Goal: Information Seeking & Learning: Check status

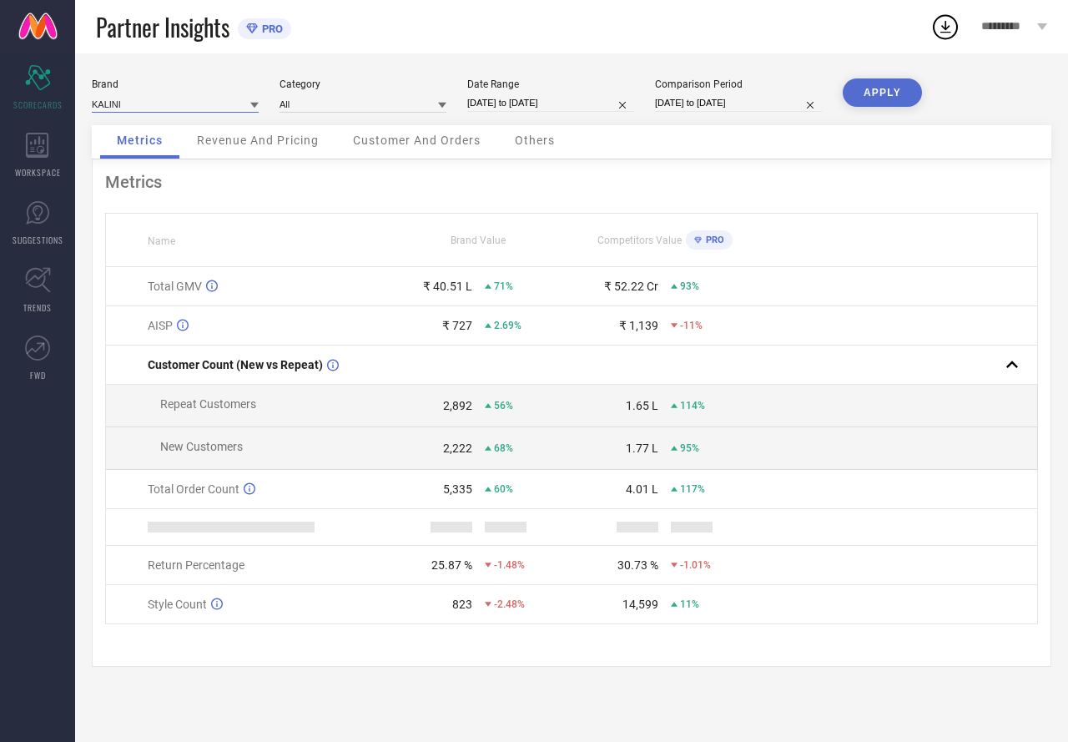
click at [146, 103] on input at bounding box center [175, 104] width 167 height 18
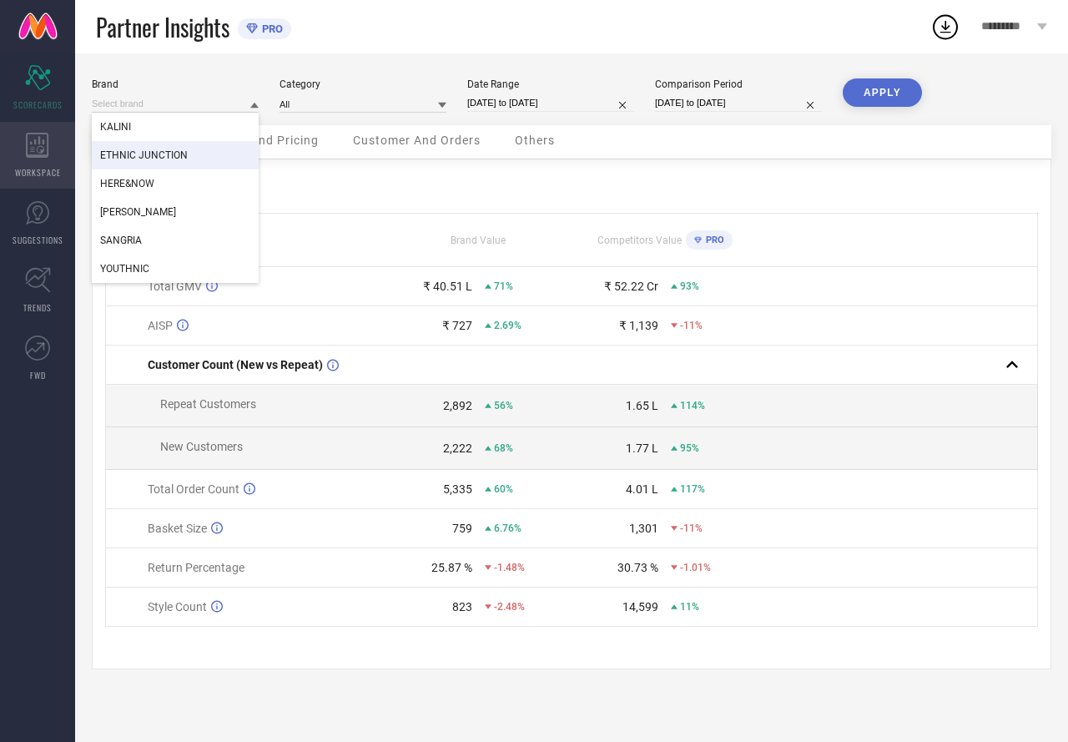
click at [43, 152] on icon at bounding box center [37, 145] width 23 height 25
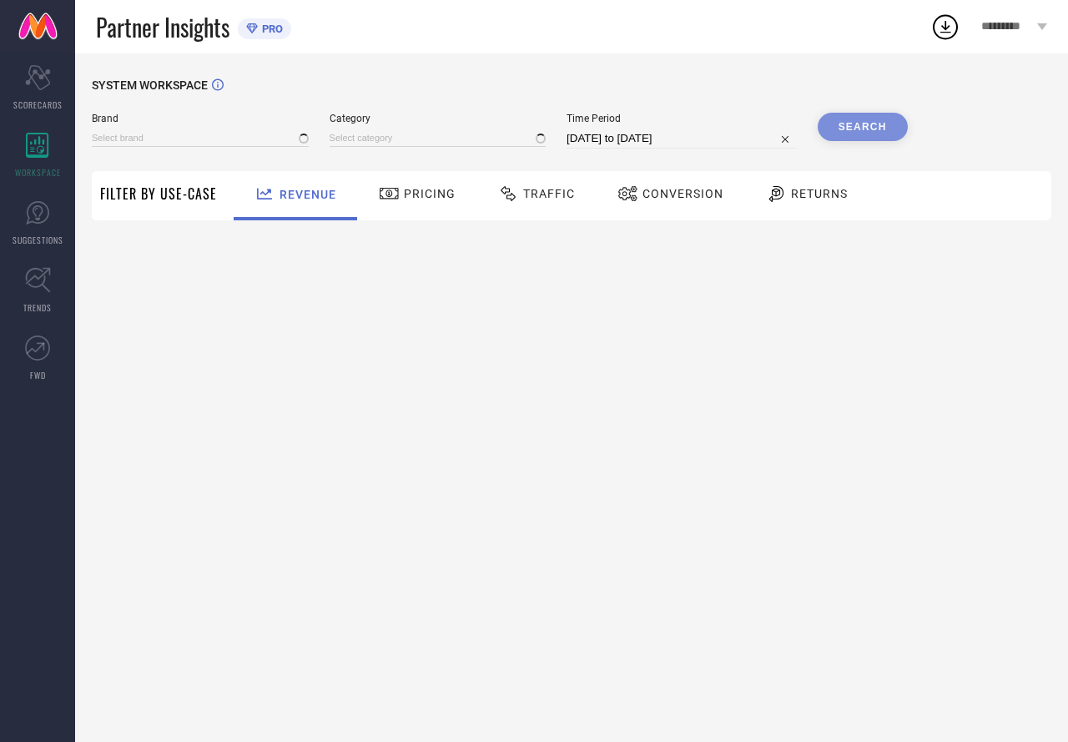
type input "ETHNIC JUNCTION"
type input "All"
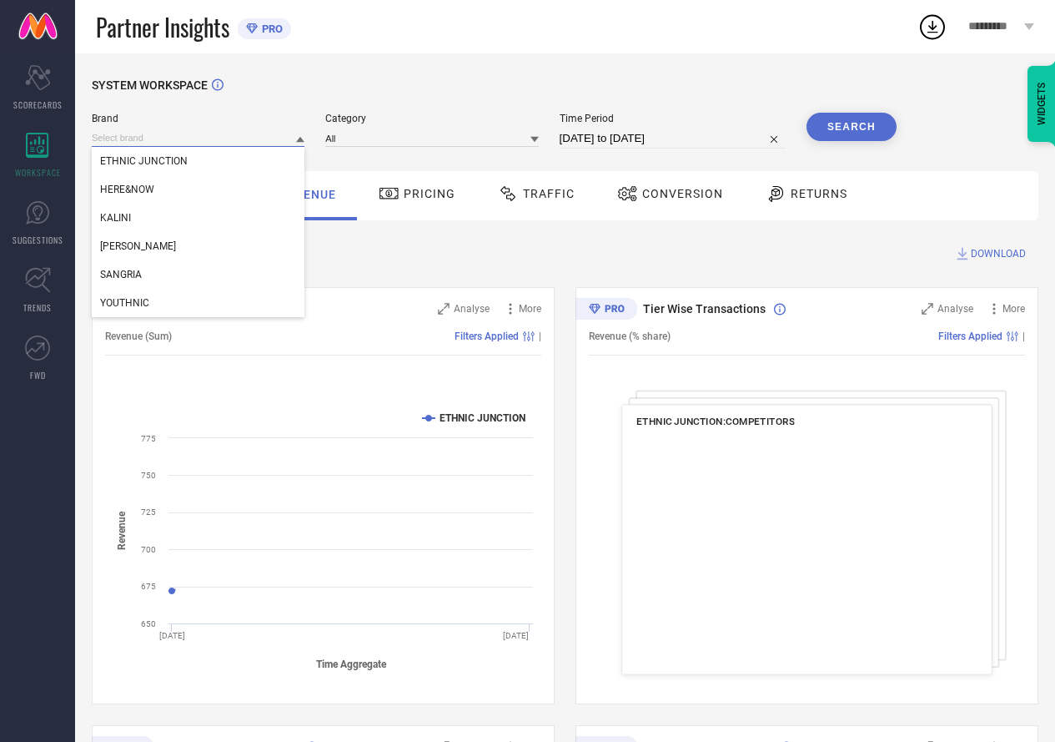
click at [209, 134] on input at bounding box center [198, 138] width 213 height 18
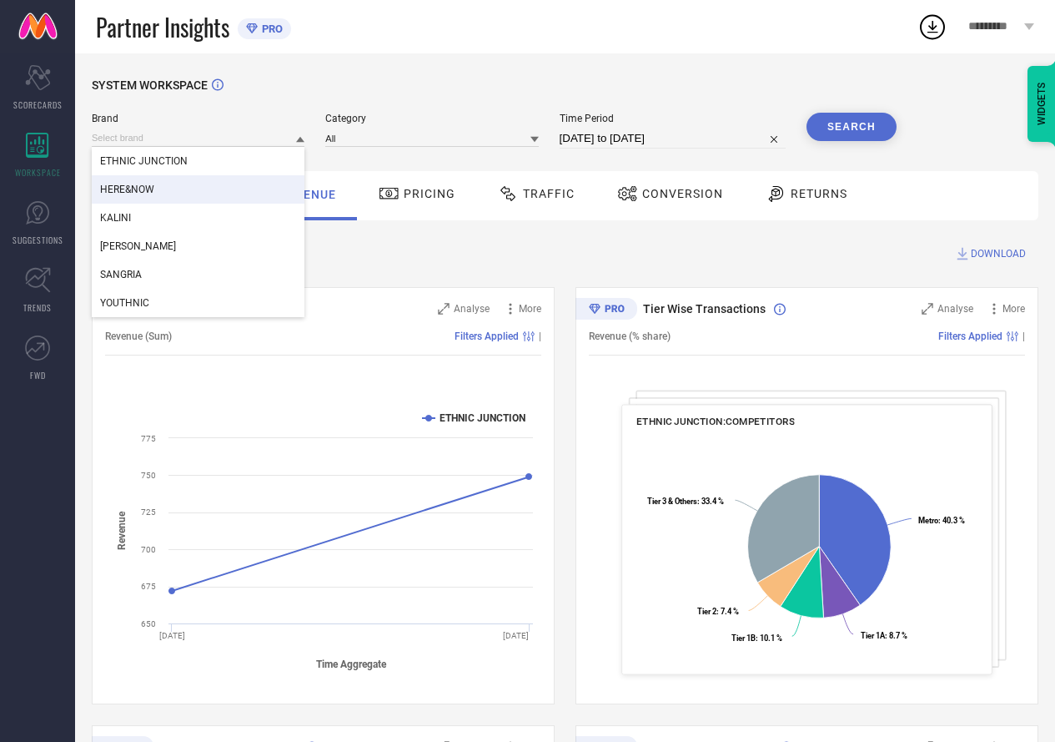
click at [167, 194] on div "HERE&NOW" at bounding box center [198, 189] width 213 height 28
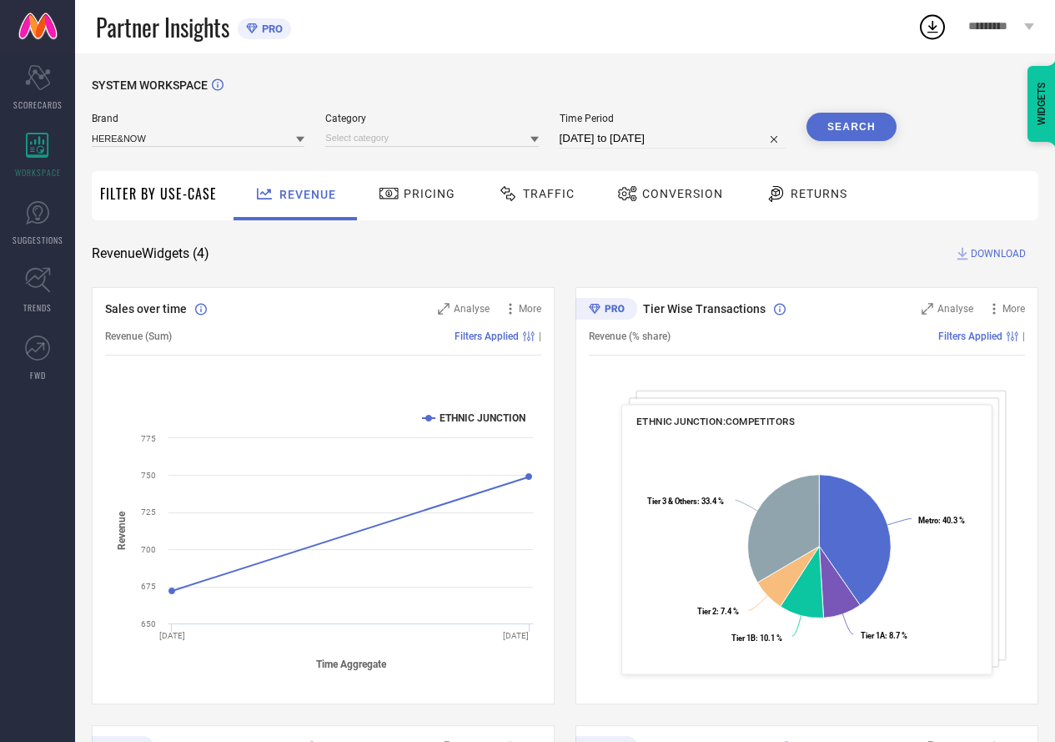
click at [327, 128] on div "Category" at bounding box center [431, 131] width 213 height 36
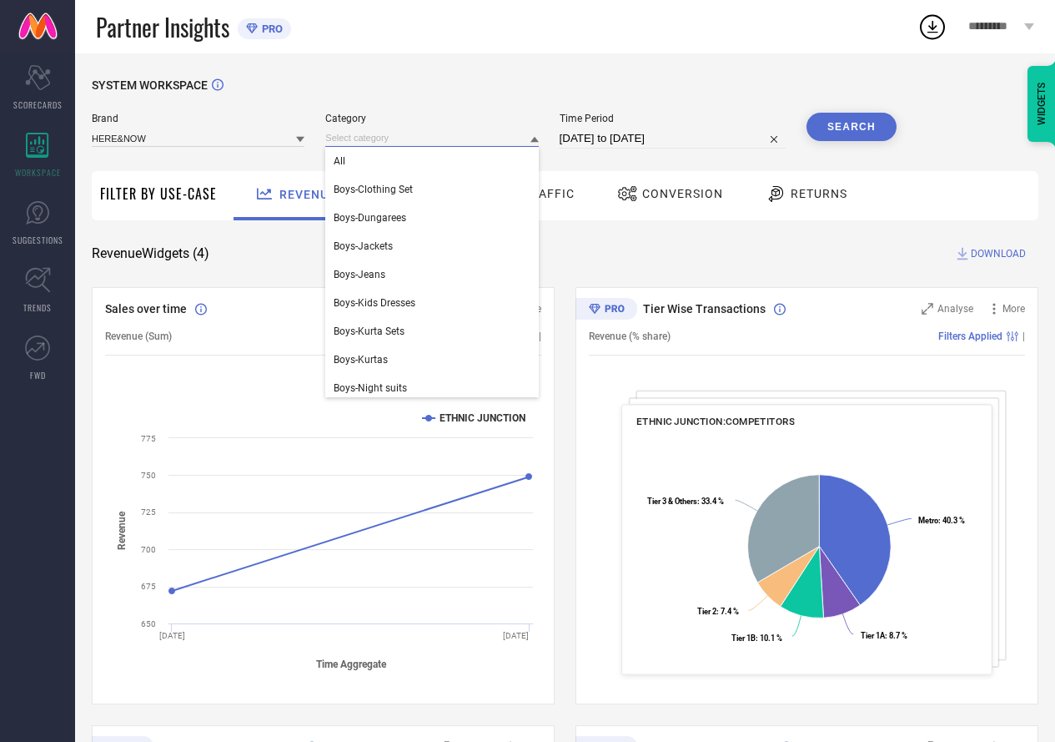
click at [341, 135] on input at bounding box center [431, 138] width 213 height 18
click at [345, 157] on span "All" at bounding box center [340, 161] width 12 height 12
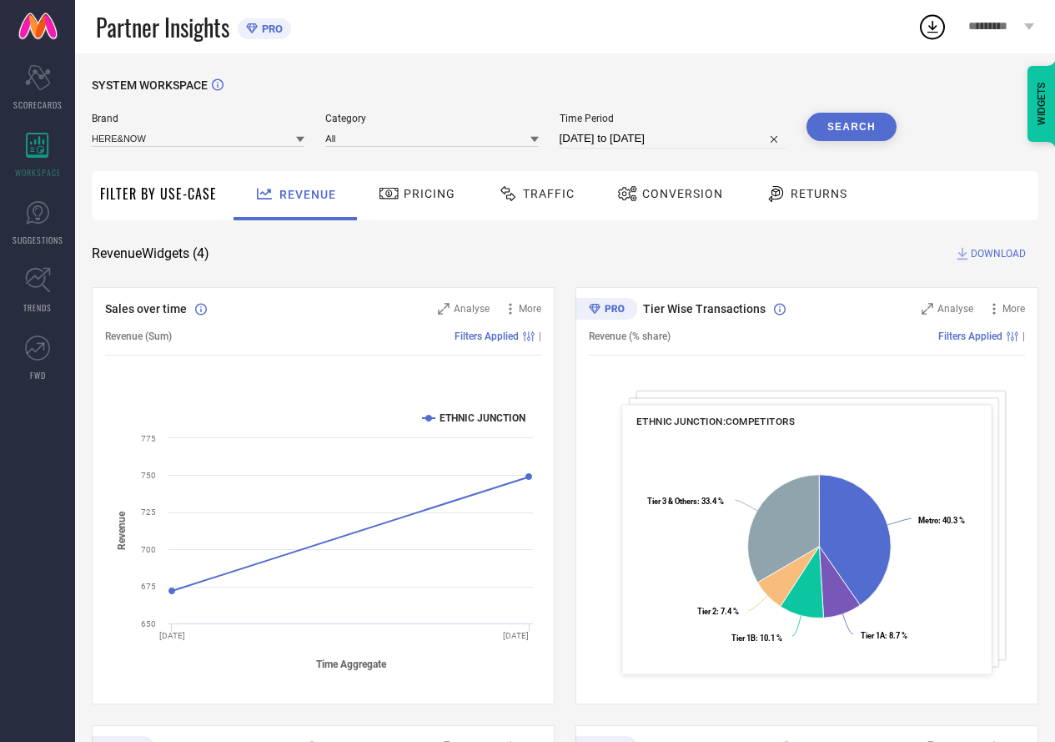
click at [619, 132] on input "[DATE] to [DATE]" at bounding box center [673, 138] width 226 height 20
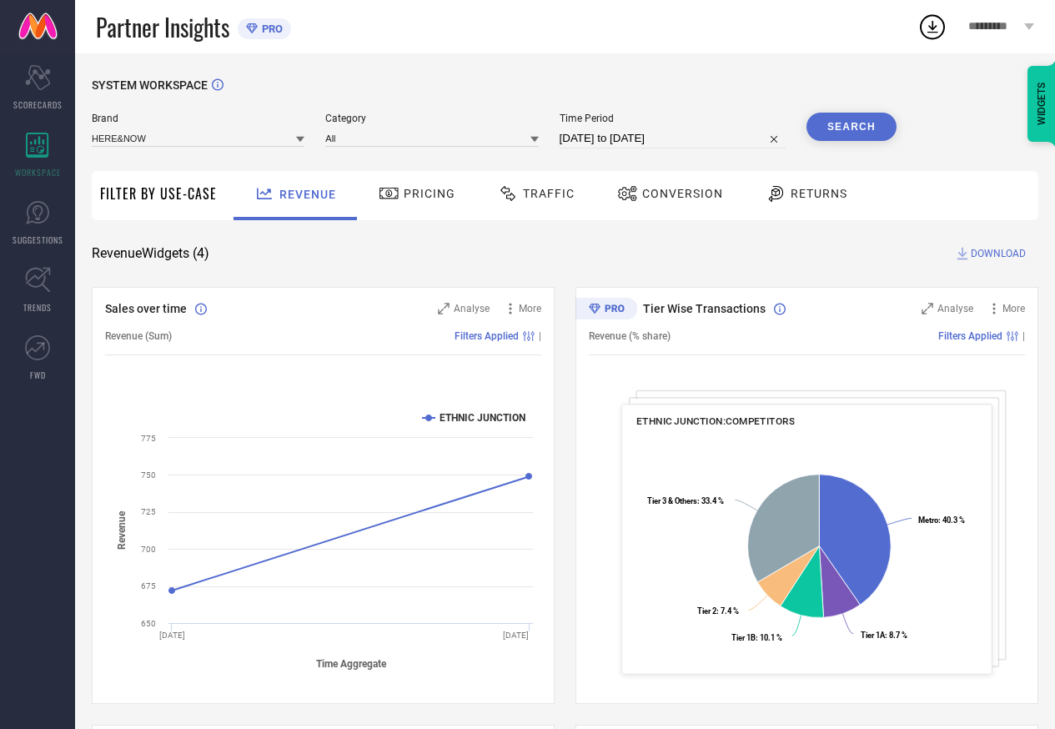
select select "6"
select select "2025"
select select "7"
select select "2025"
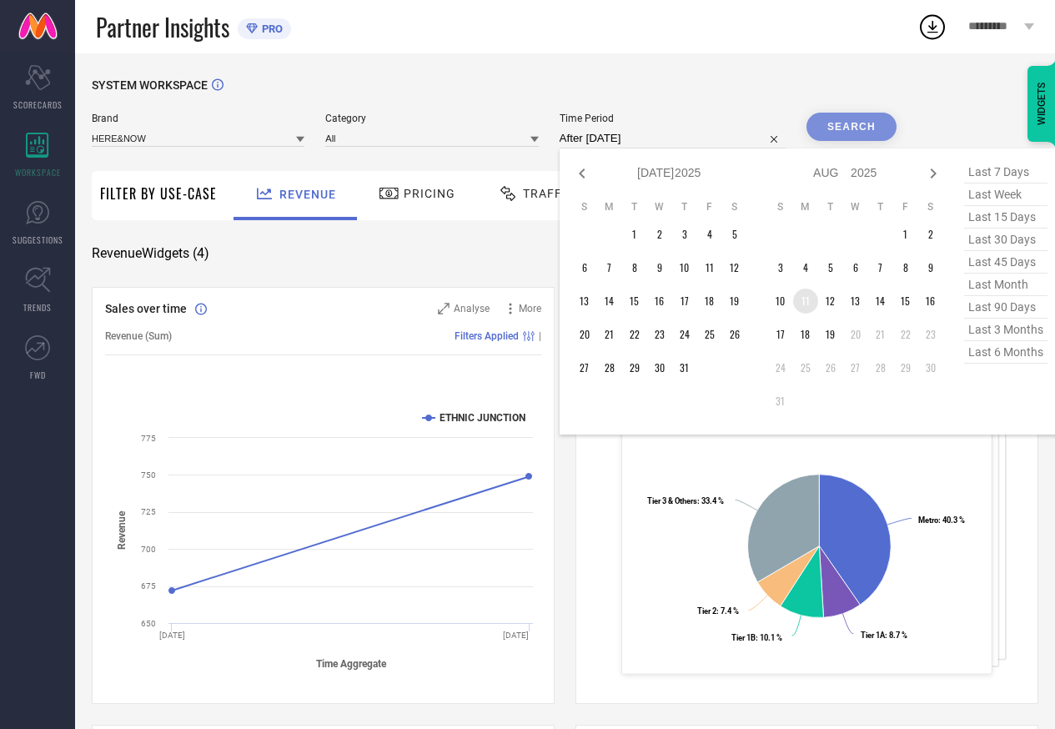
click at [811, 300] on td "11" at bounding box center [805, 301] width 25 height 25
type input "[DATE] to [DATE]"
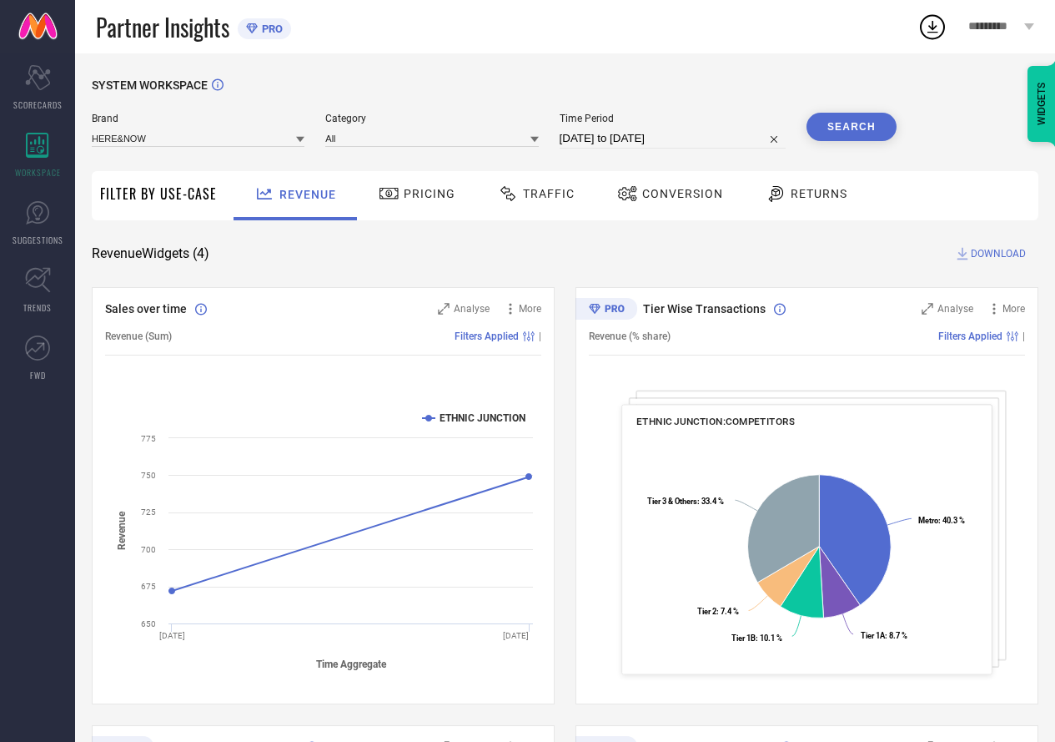
click at [826, 130] on button "Search" at bounding box center [852, 127] width 90 height 28
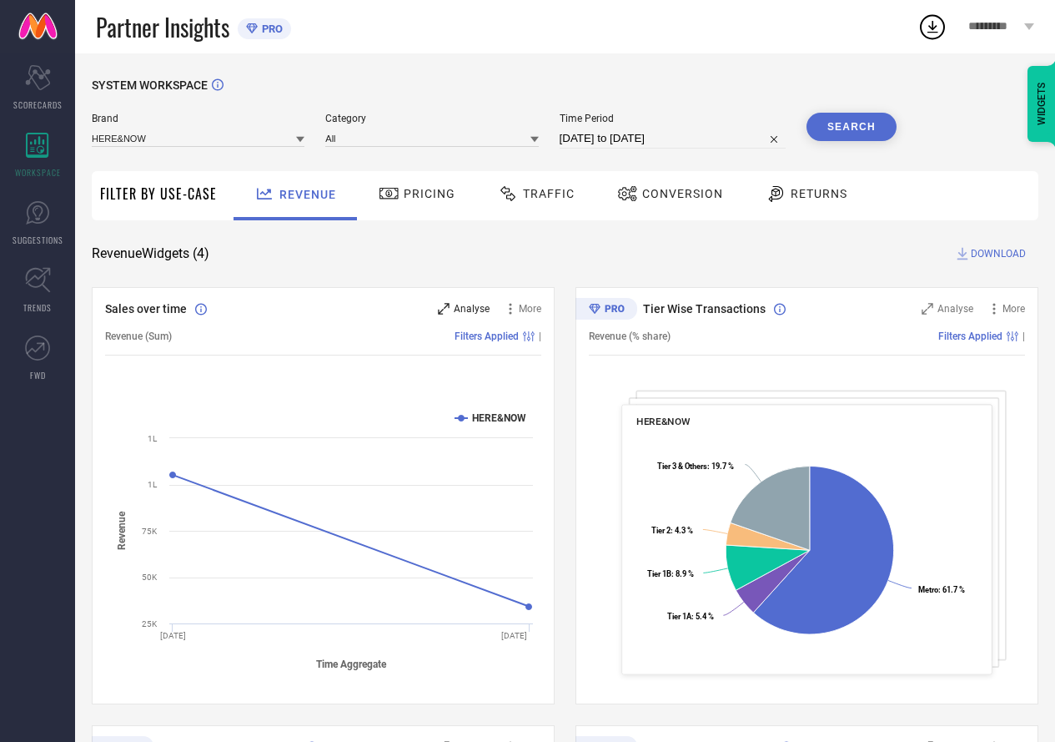
click at [448, 304] on icon at bounding box center [444, 309] width 12 height 12
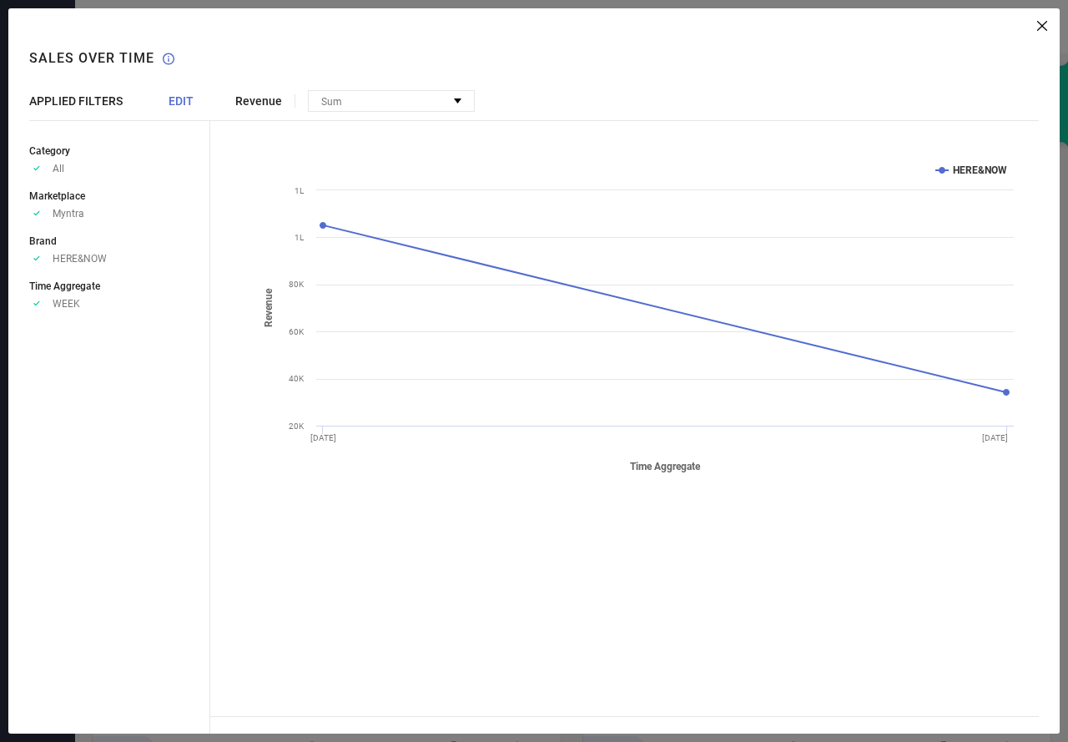
click at [89, 172] on div "Approve /Deselected All" at bounding box center [119, 168] width 180 height 13
click at [58, 168] on span "All" at bounding box center [59, 169] width 12 height 12
click at [176, 96] on span "EDIT" at bounding box center [180, 100] width 25 height 13
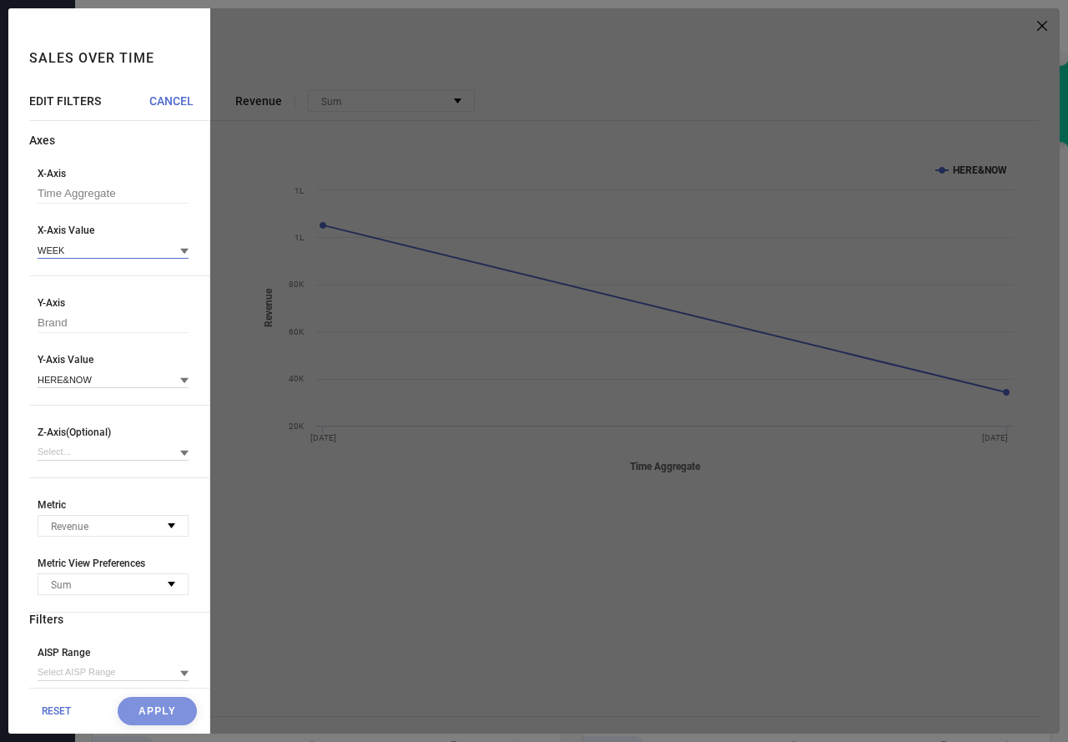
click at [107, 250] on input at bounding box center [113, 250] width 151 height 18
click at [90, 293] on div "DAY" at bounding box center [113, 301] width 151 height 28
click at [153, 713] on button "Apply" at bounding box center [157, 710] width 79 height 28
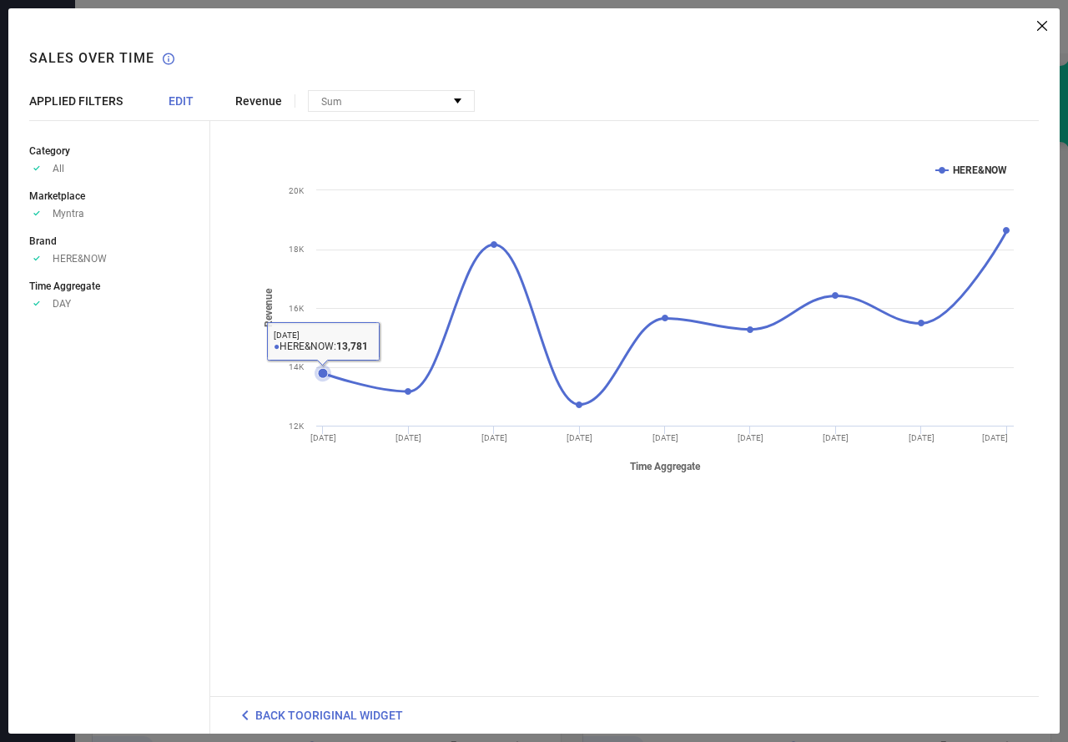
click at [322, 375] on icon at bounding box center [323, 373] width 10 height 10
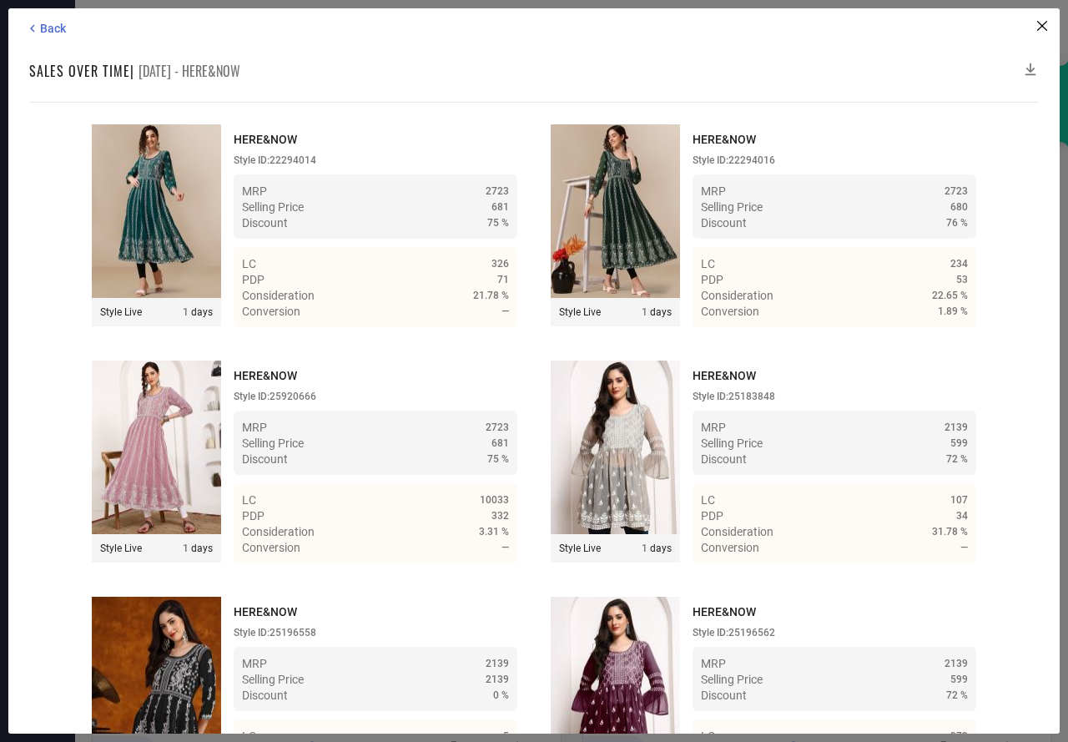
scroll to position [6049, 0]
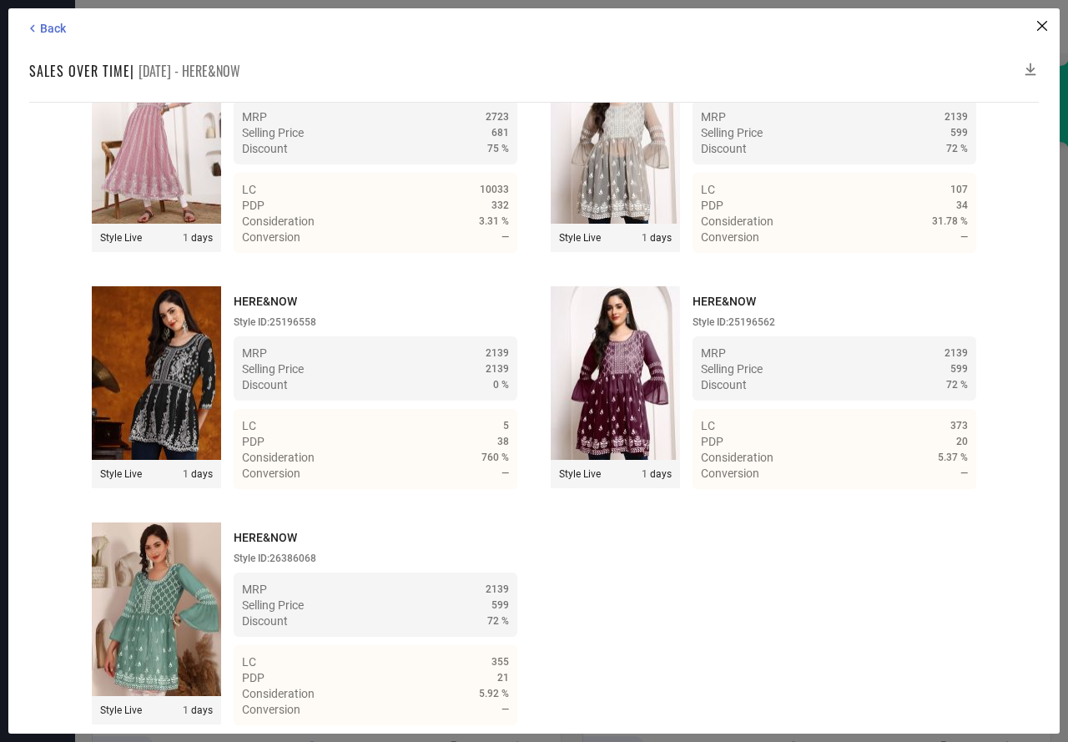
click at [1029, 68] on icon at bounding box center [1030, 69] width 17 height 17
click at [1029, 65] on icon at bounding box center [1030, 69] width 17 height 17
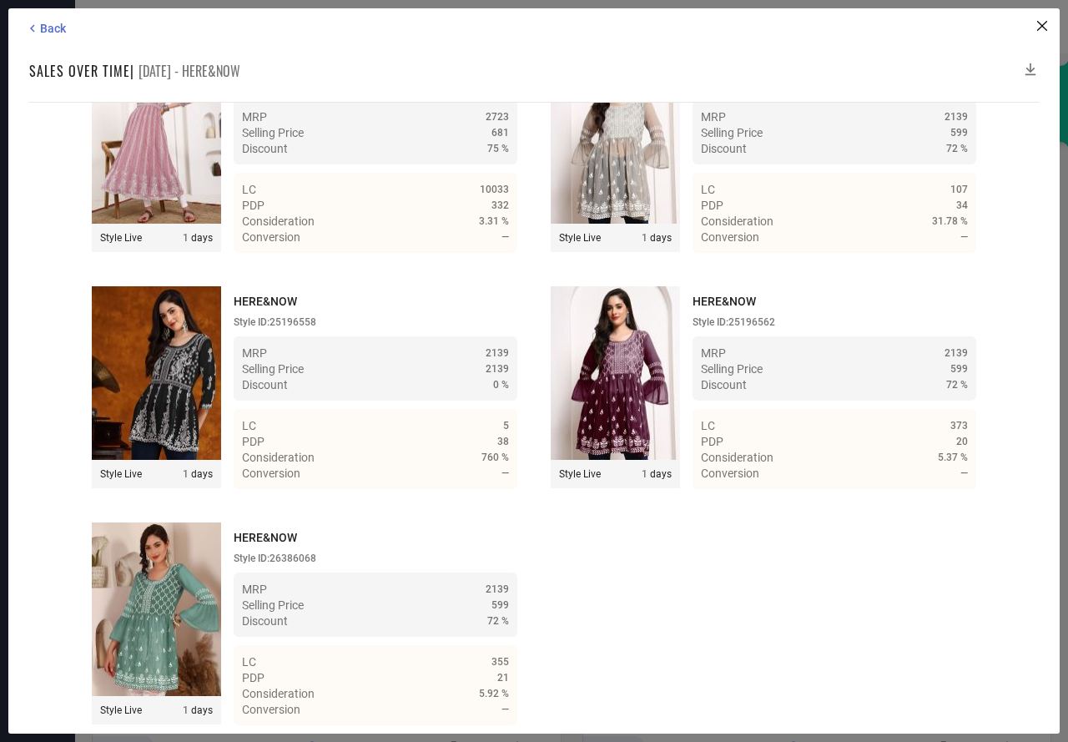
click at [1029, 65] on icon at bounding box center [1030, 69] width 17 height 17
drag, startPoint x: 1029, startPoint y: 65, endPoint x: 1001, endPoint y: 516, distance: 452.1
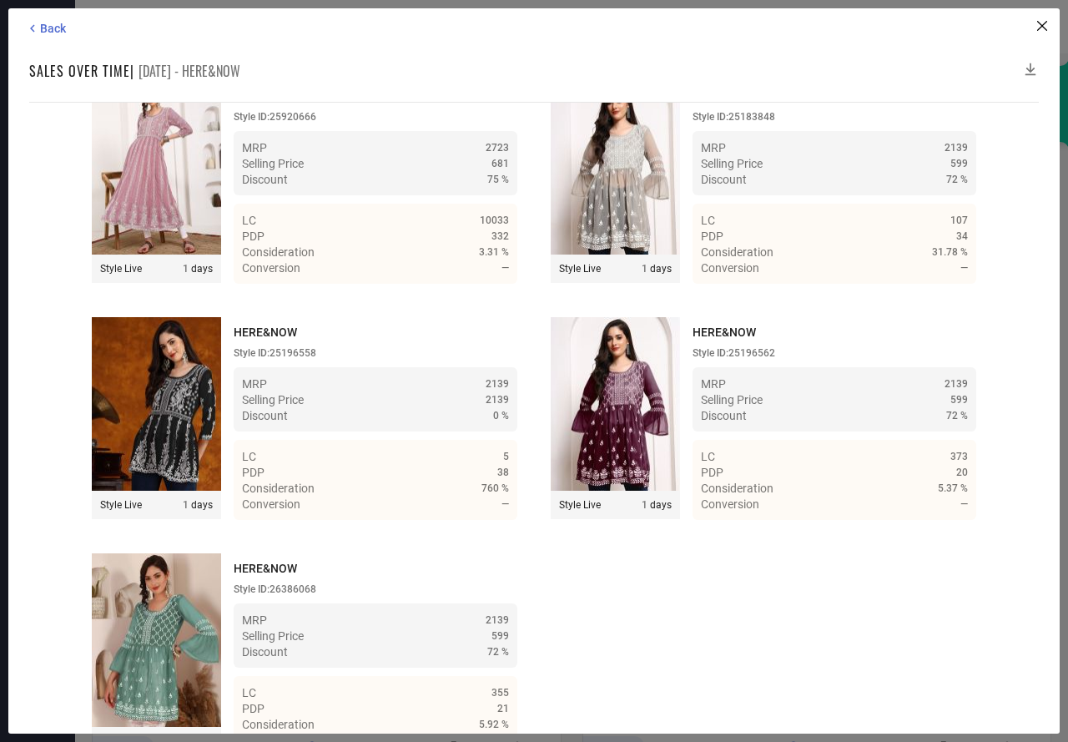
scroll to position [5965, 0]
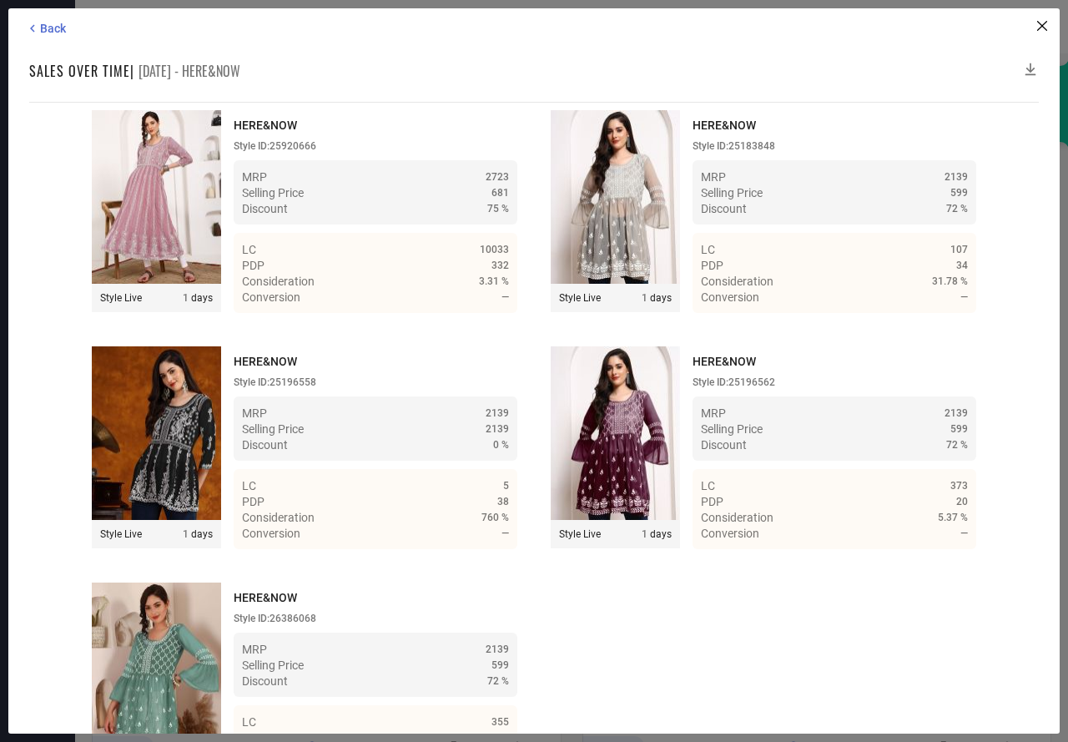
click at [1031, 68] on icon at bounding box center [1030, 69] width 17 height 17
click at [1030, 67] on icon at bounding box center [1030, 69] width 11 height 13
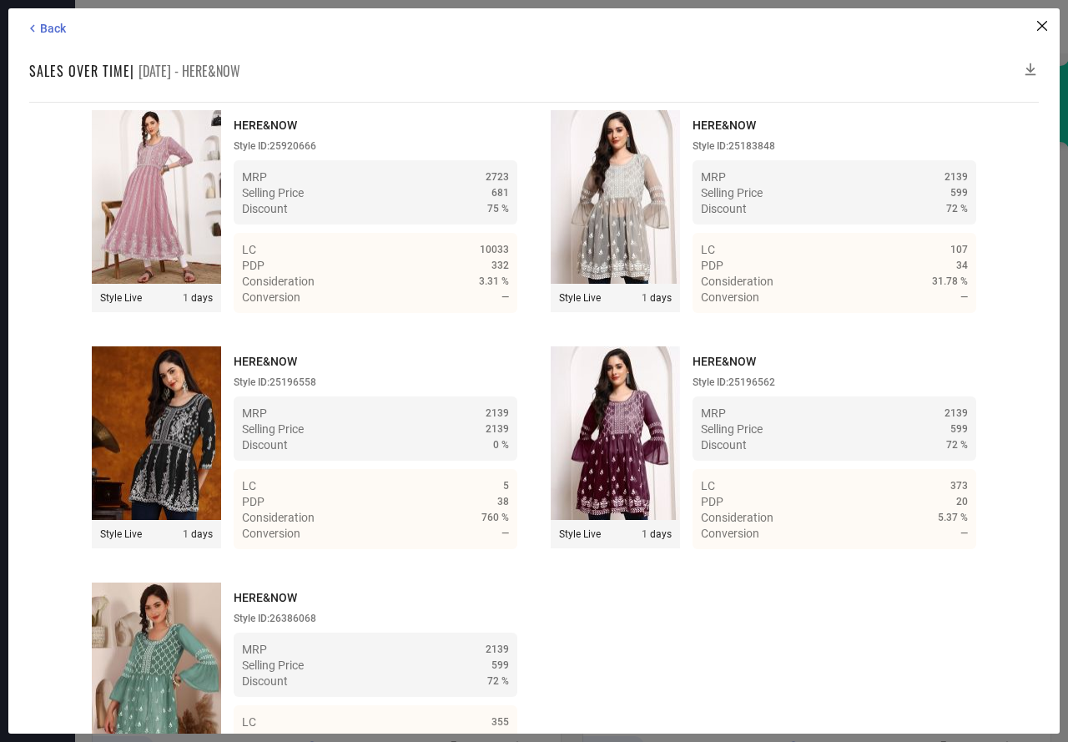
click at [1030, 67] on icon at bounding box center [1030, 69] width 11 height 13
click at [1027, 68] on icon at bounding box center [1030, 69] width 11 height 13
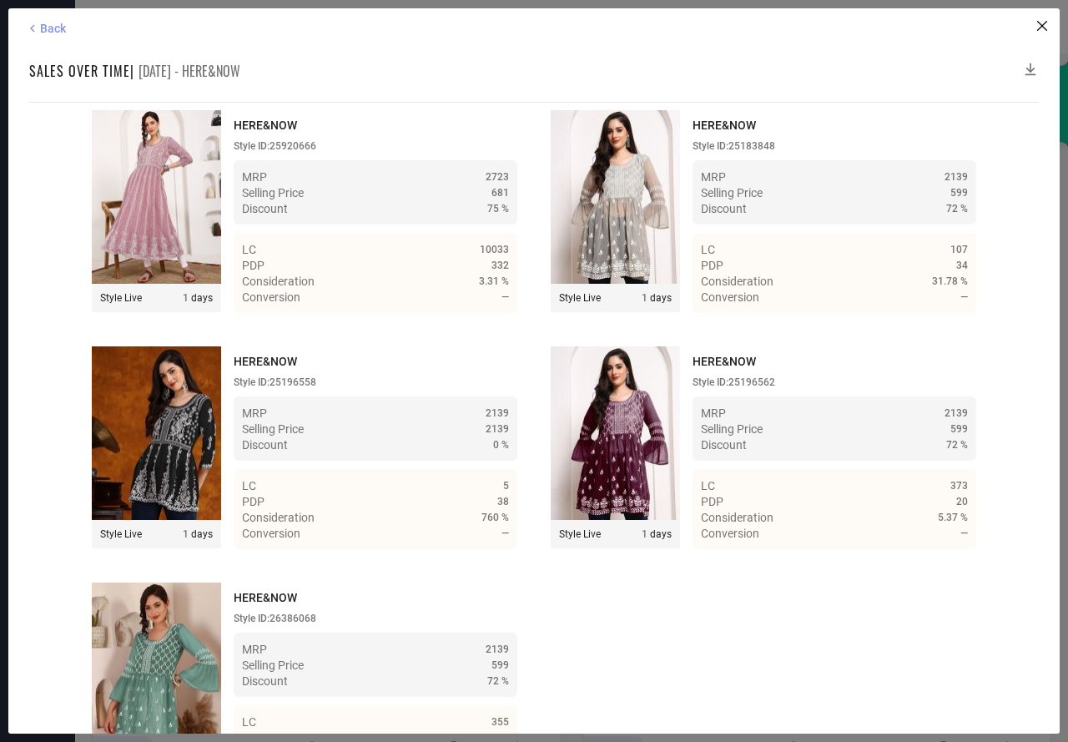
click at [54, 22] on span "Back" at bounding box center [53, 28] width 26 height 13
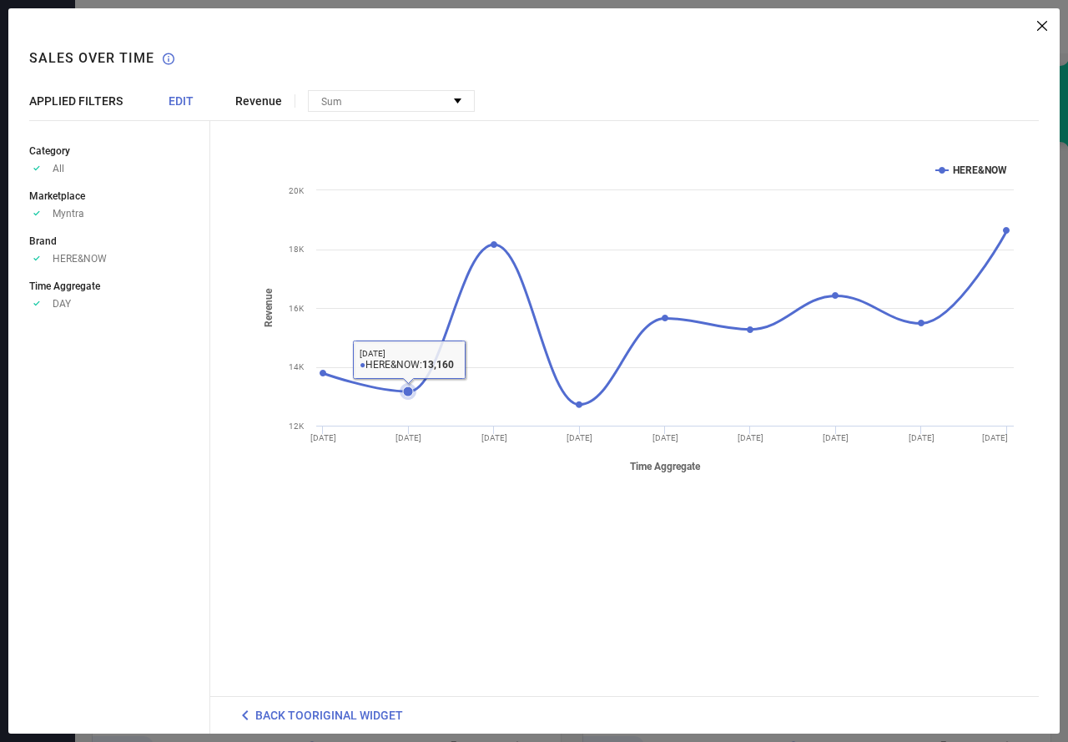
click at [407, 388] on icon at bounding box center [408, 391] width 10 height 10
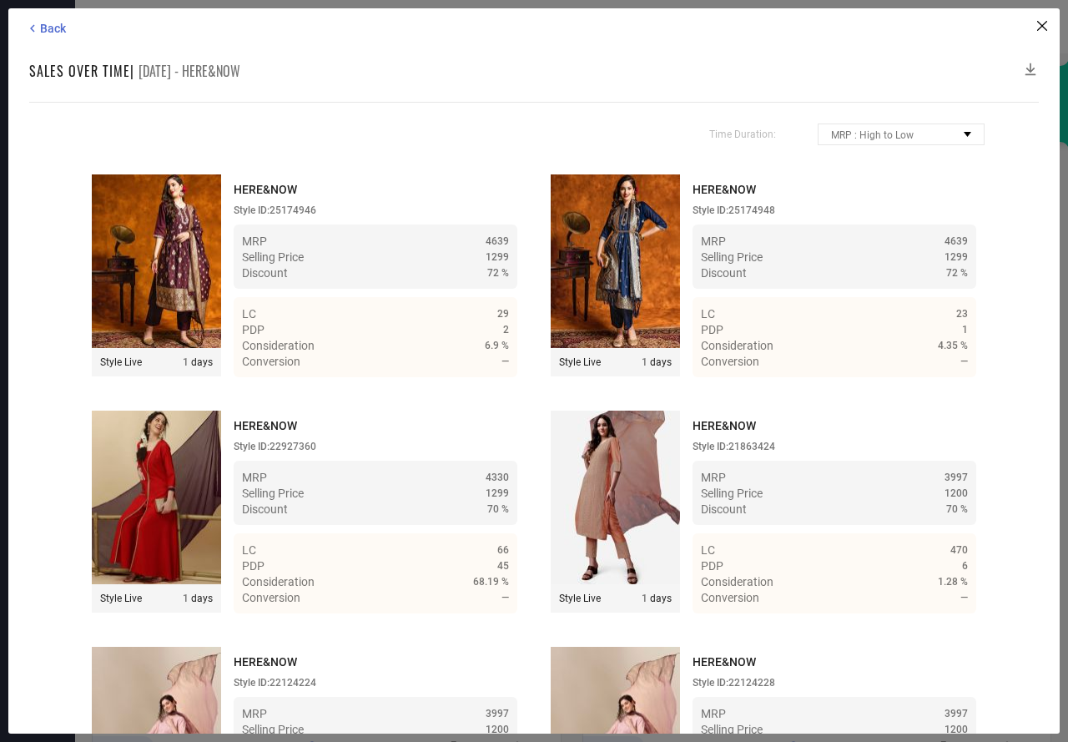
click at [1031, 67] on icon at bounding box center [1030, 69] width 17 height 17
click at [1029, 67] on icon at bounding box center [1030, 69] width 17 height 17
click at [1026, 67] on icon at bounding box center [1030, 69] width 17 height 17
click at [1032, 67] on icon at bounding box center [1030, 69] width 17 height 17
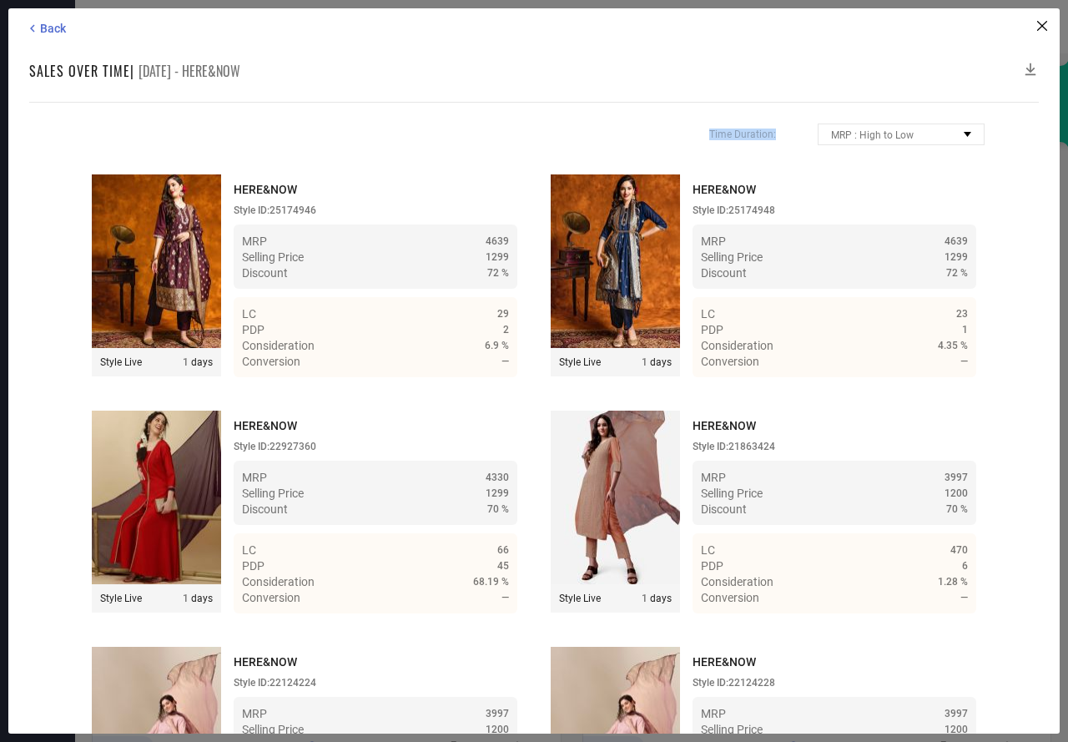
click at [1032, 67] on icon at bounding box center [1030, 69] width 17 height 17
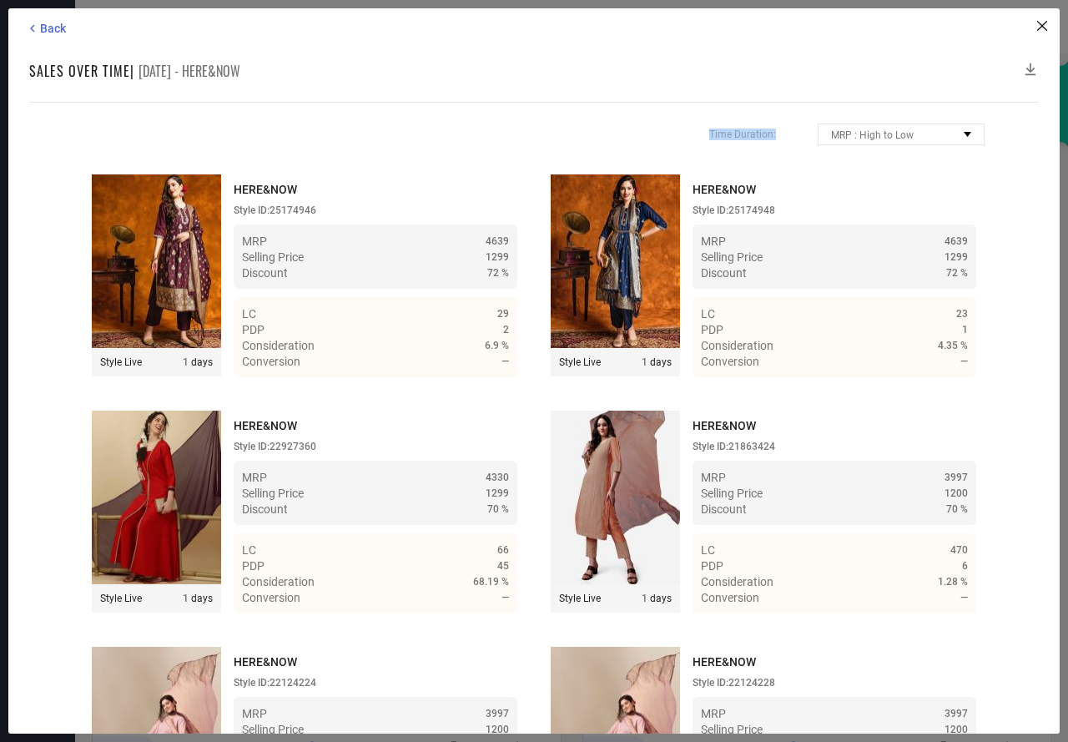
click at [1032, 67] on icon at bounding box center [1030, 69] width 17 height 17
click at [941, 102] on div "Time Duration: MRP : High to Low MRP : Low to High Discount : High to Low Disco…" at bounding box center [533, 417] width 1009 height 631
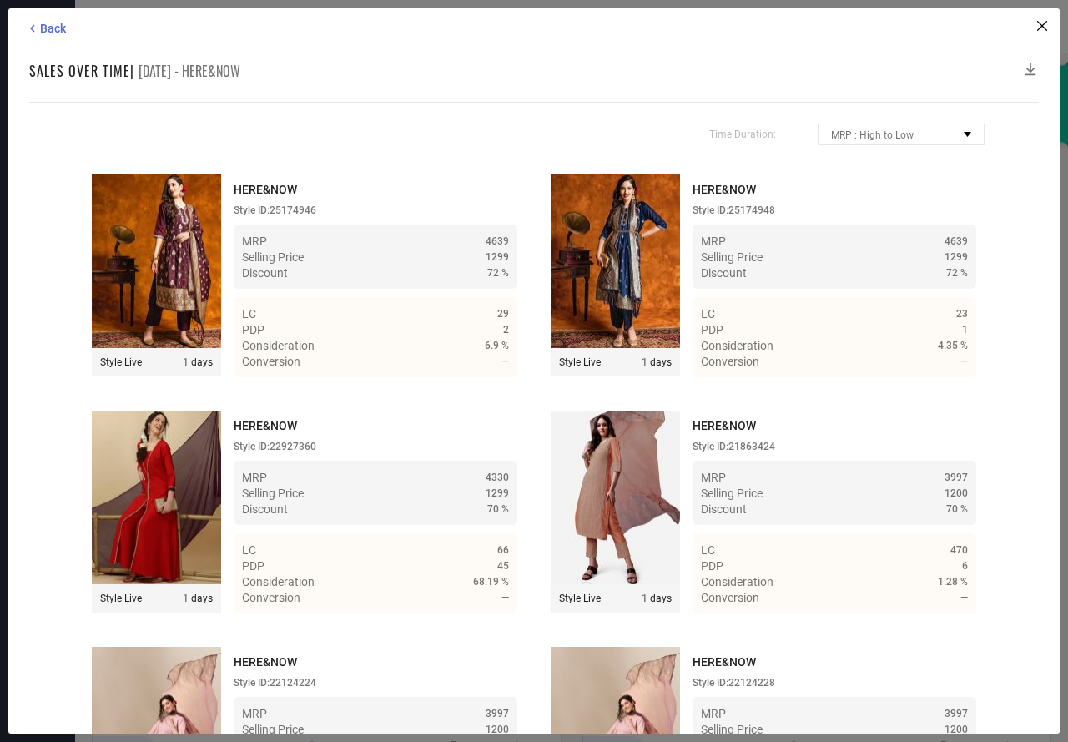
click at [1027, 64] on icon at bounding box center [1030, 69] width 17 height 17
click at [1033, 55] on div "Back Sales over time | [DATE] - HERE&NOW Time Duration: MRP : High to Low MRP :…" at bounding box center [533, 370] width 1051 height 725
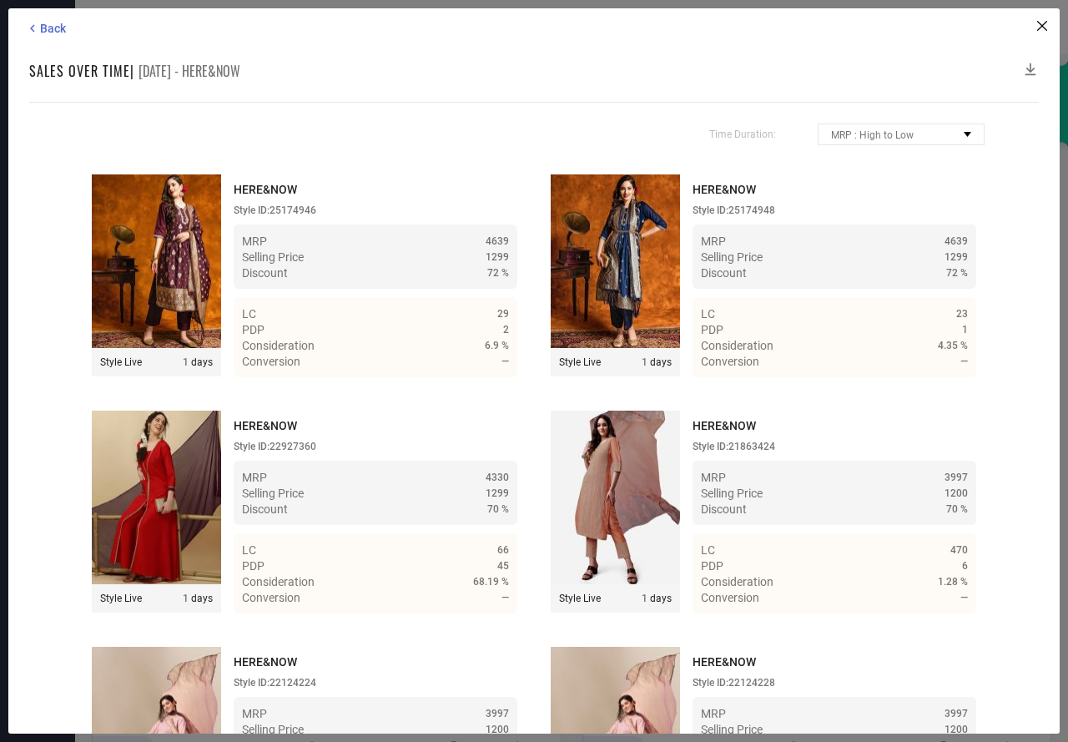
click at [1049, 48] on div "Back Sales over time | [DATE] - HERE&NOW Time Duration: MRP : High to Low MRP :…" at bounding box center [533, 370] width 1051 height 725
click at [1050, 54] on div "Back Sales over time | [DATE] - HERE&NOW Time Duration: MRP : High to Low MRP :…" at bounding box center [533, 370] width 1051 height 725
click at [1033, 66] on icon at bounding box center [1030, 69] width 17 height 17
click at [740, 136] on span "Time Duration:" at bounding box center [742, 134] width 67 height 12
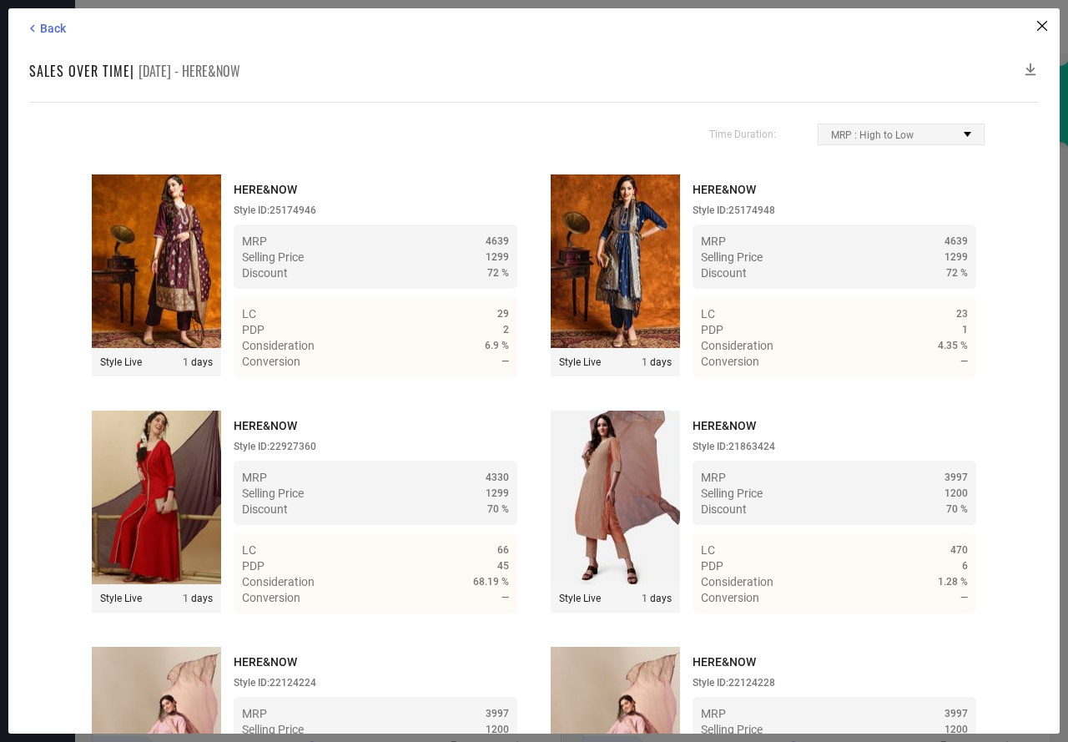
click at [876, 133] on span "MRP : High to Low" at bounding box center [872, 135] width 83 height 12
click at [1029, 68] on icon at bounding box center [1030, 69] width 17 height 17
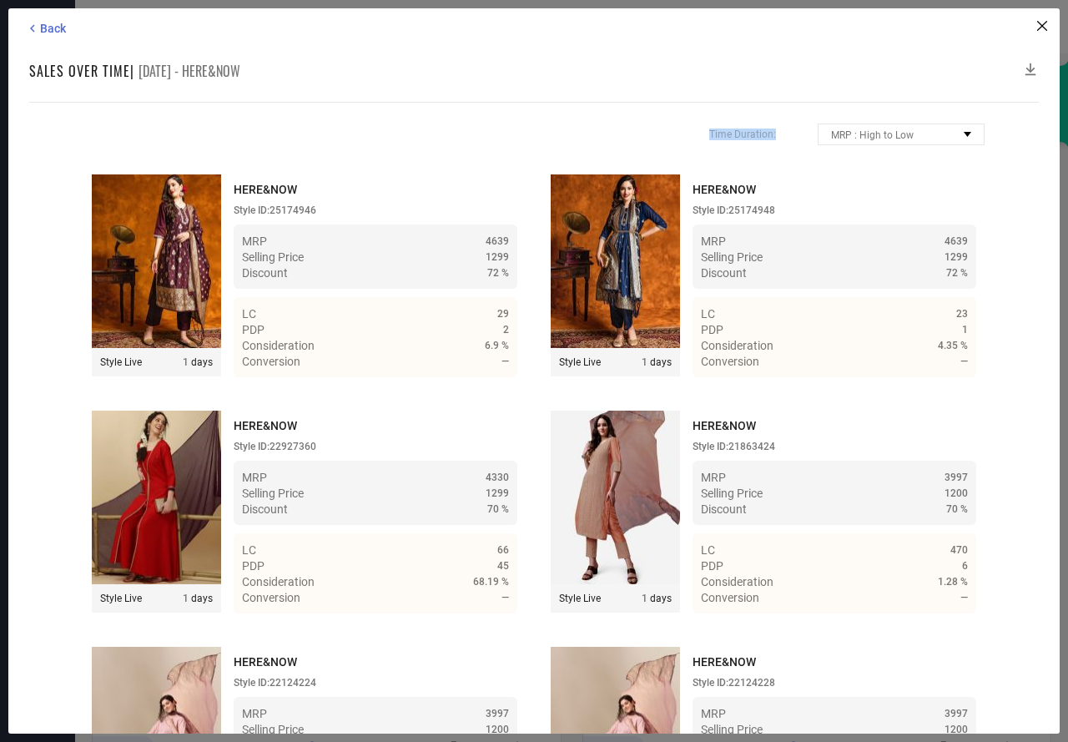
click at [1029, 68] on icon at bounding box center [1030, 69] width 17 height 17
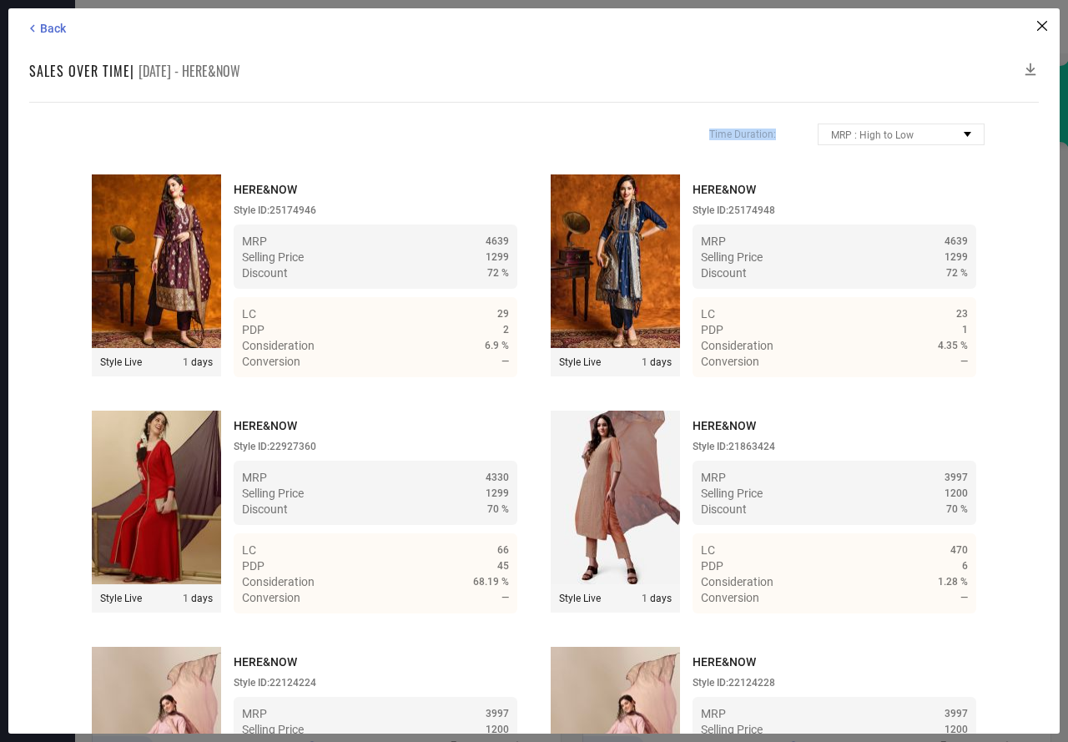
click at [1029, 68] on icon at bounding box center [1030, 69] width 17 height 17
click at [39, 28] on icon at bounding box center [32, 28] width 15 height 15
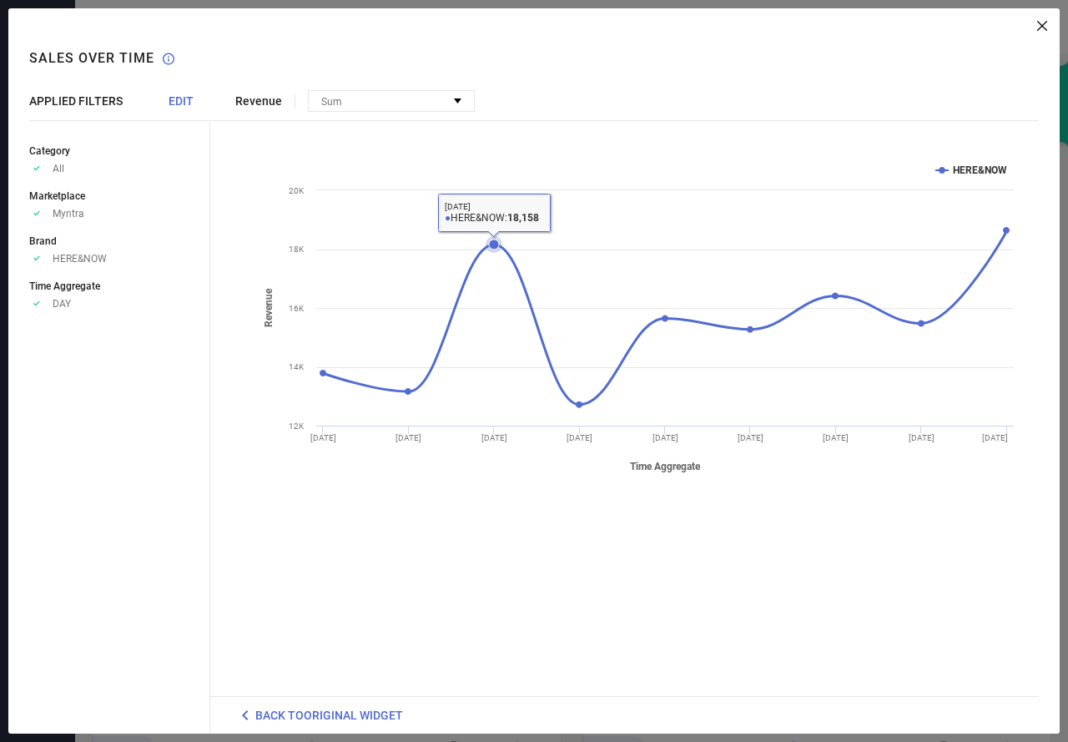
click at [495, 244] on icon at bounding box center [494, 244] width 10 height 10
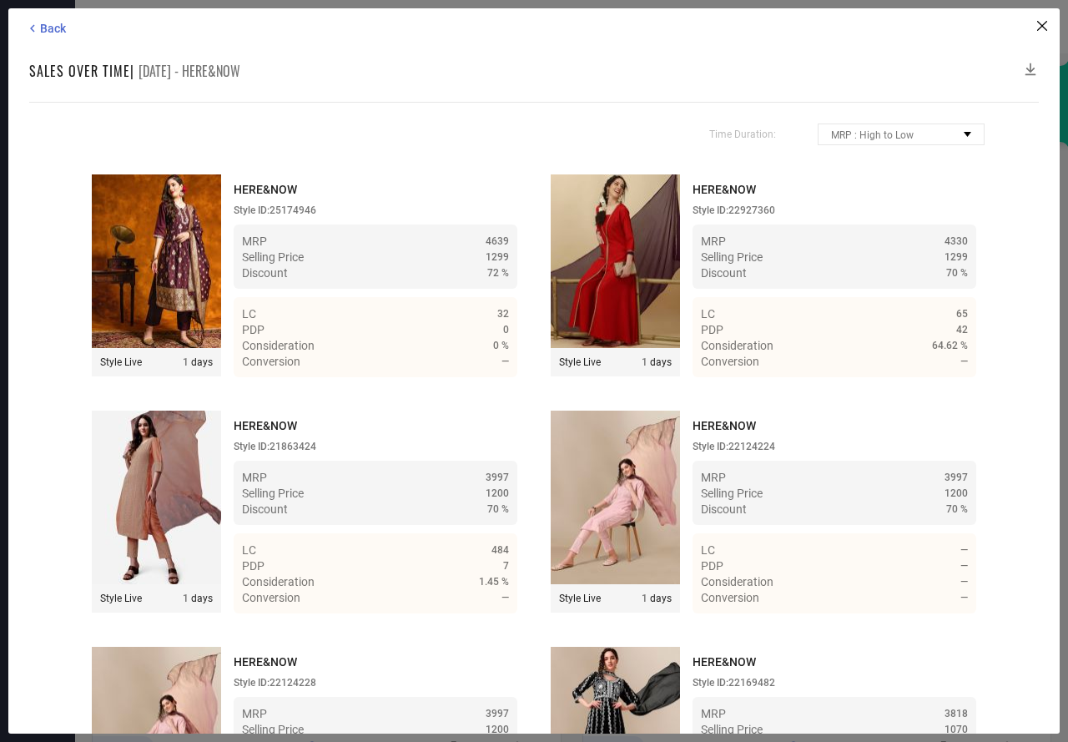
click at [1032, 67] on icon at bounding box center [1030, 69] width 17 height 17
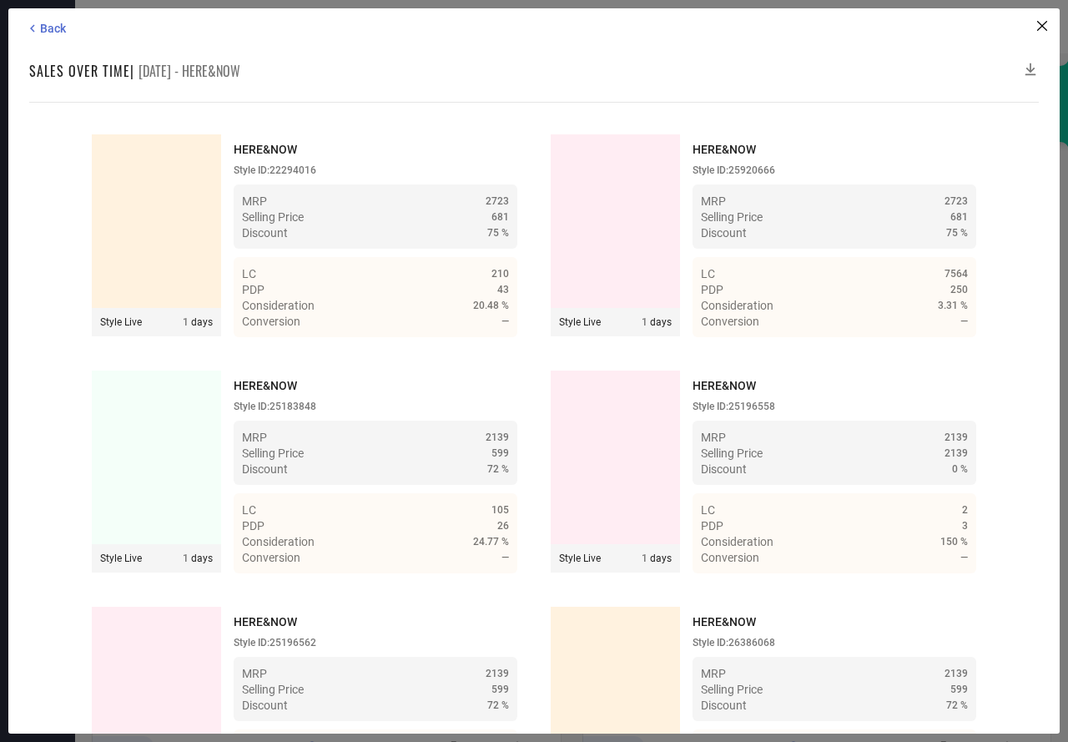
scroll to position [6049, 0]
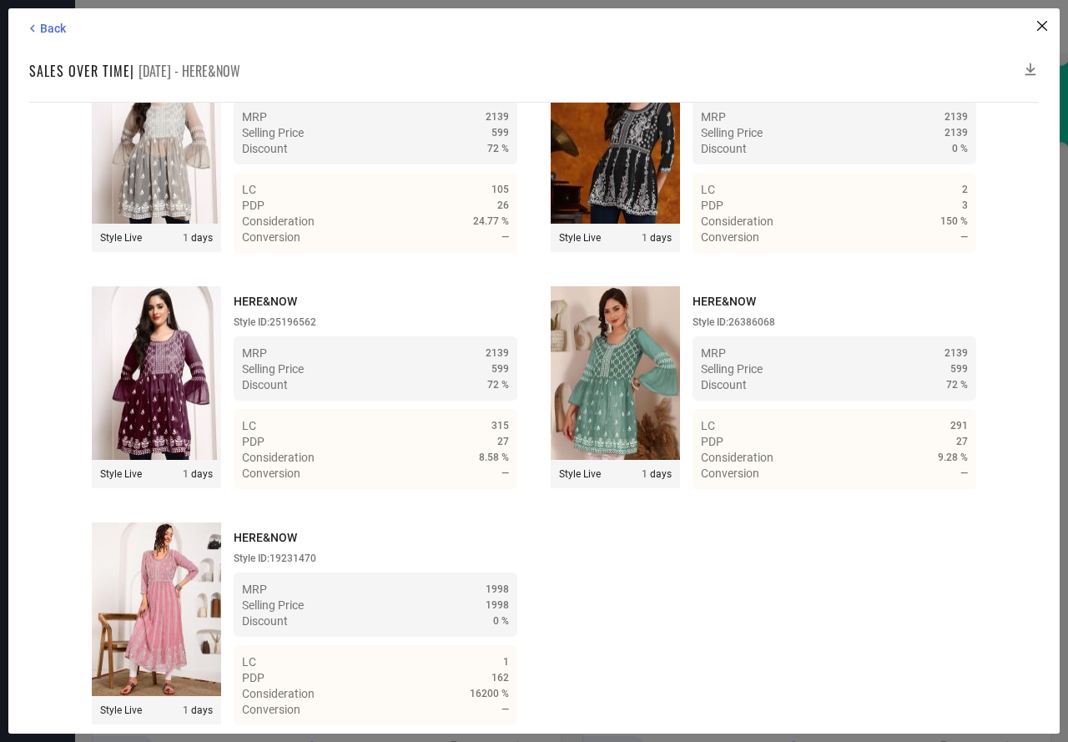
click at [1029, 66] on icon at bounding box center [1030, 69] width 17 height 17
click at [1029, 68] on icon at bounding box center [1030, 69] width 17 height 17
click at [1028, 68] on icon at bounding box center [1030, 69] width 17 height 17
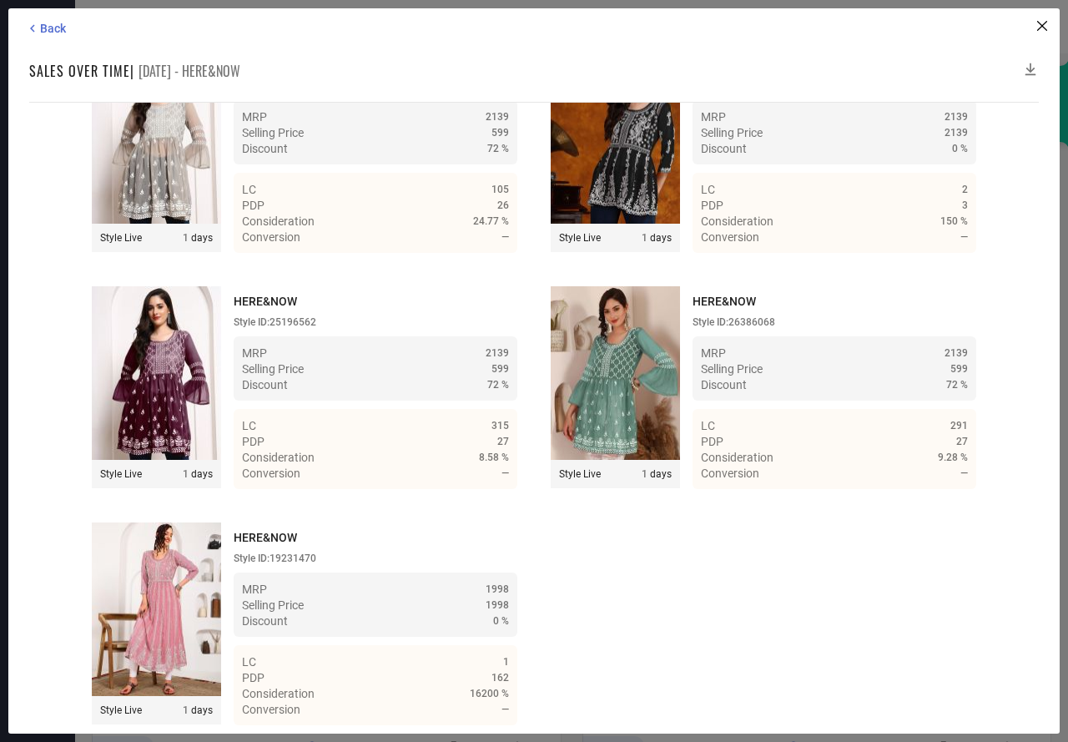
click at [1028, 68] on icon at bounding box center [1030, 69] width 17 height 17
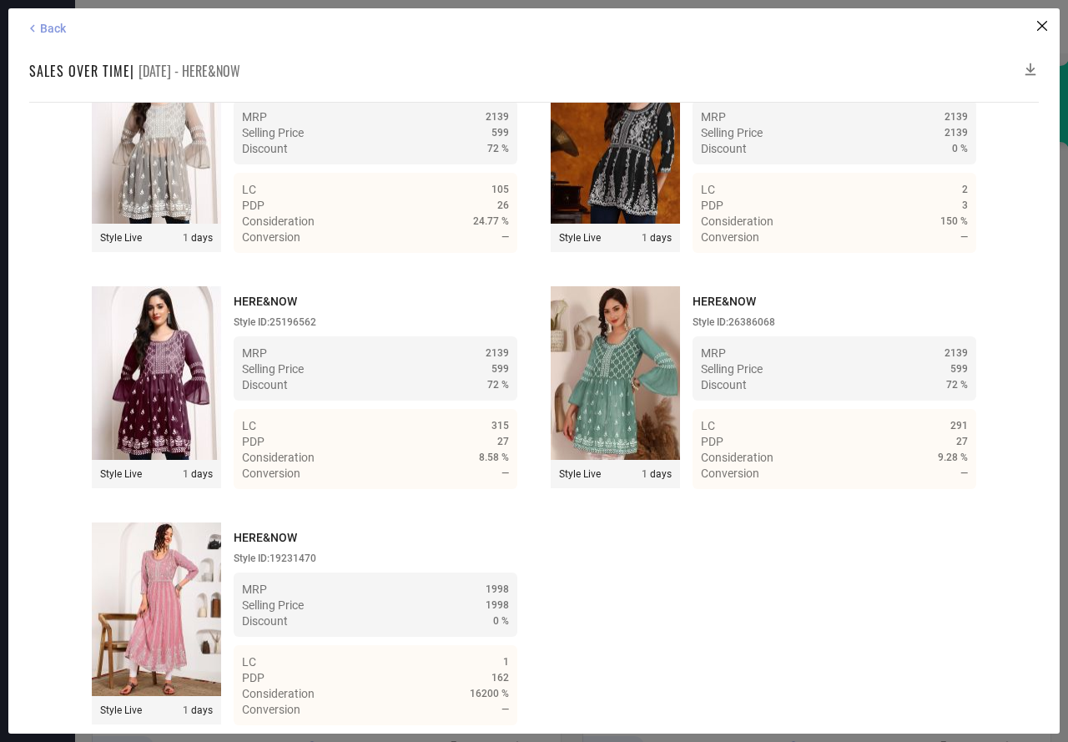
click at [55, 28] on span "Back" at bounding box center [53, 28] width 26 height 13
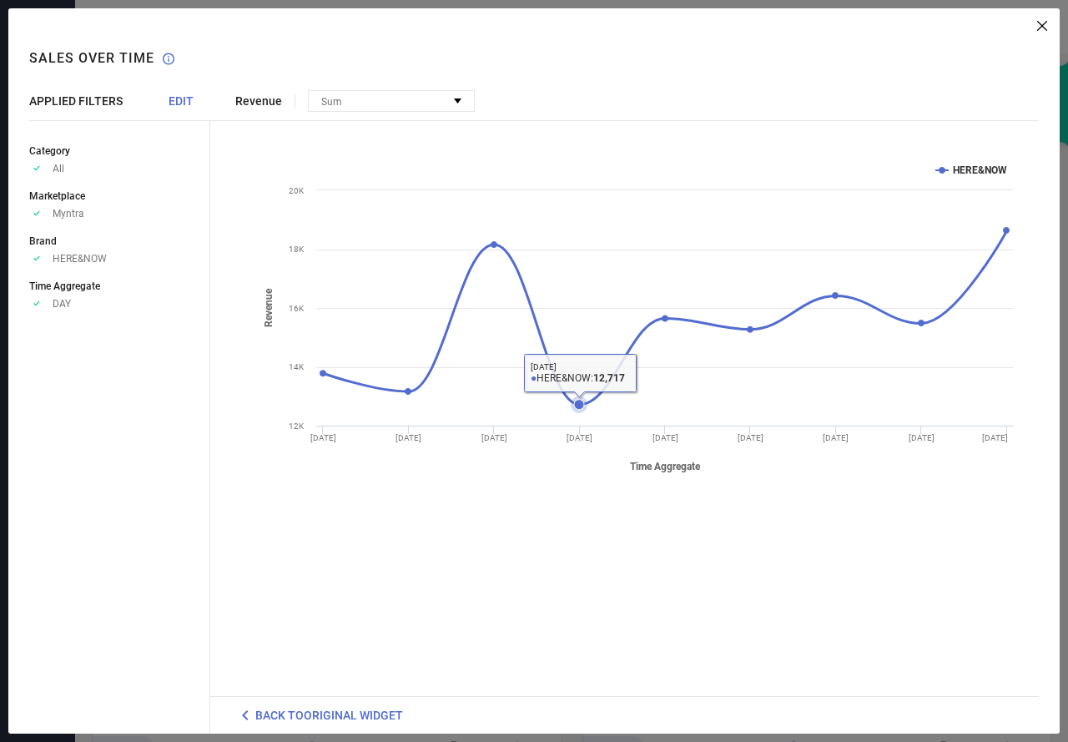
click at [576, 403] on icon at bounding box center [579, 405] width 10 height 10
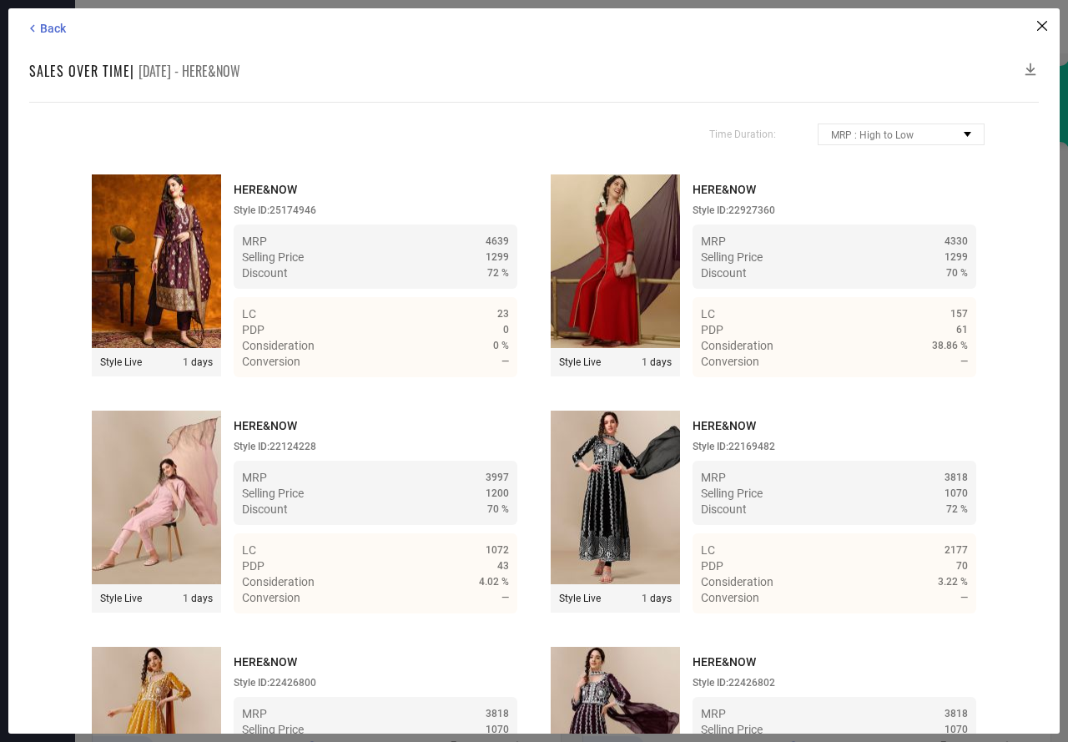
click at [1031, 68] on icon at bounding box center [1030, 69] width 17 height 17
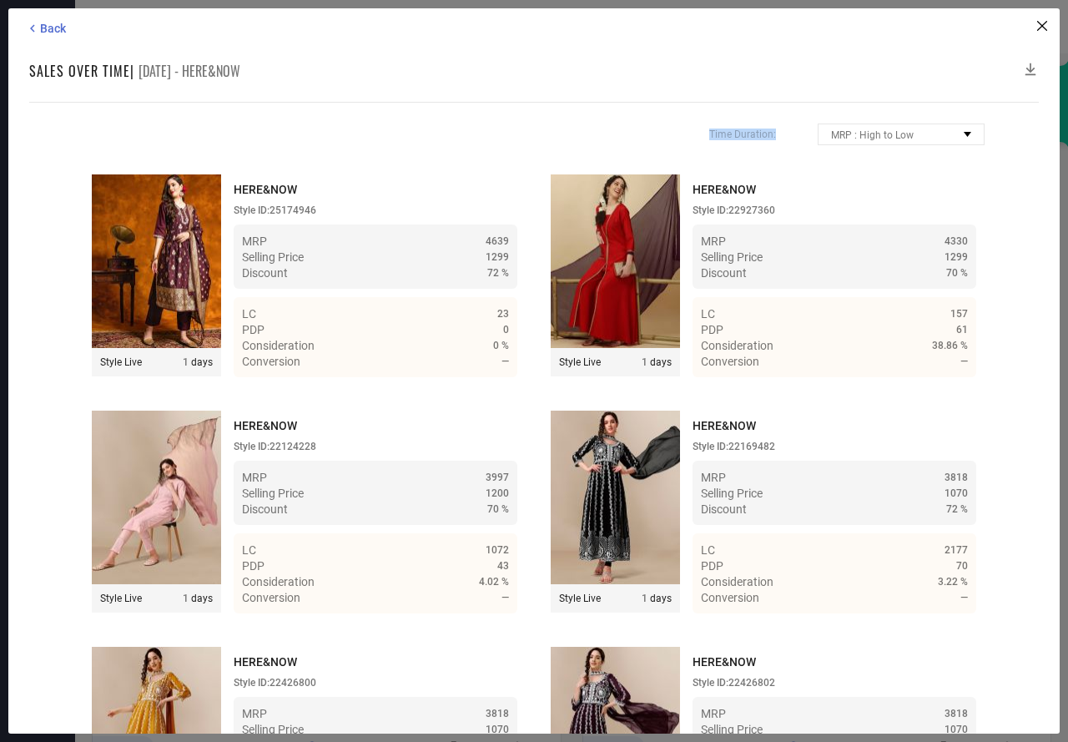
click at [1031, 68] on icon at bounding box center [1030, 69] width 17 height 17
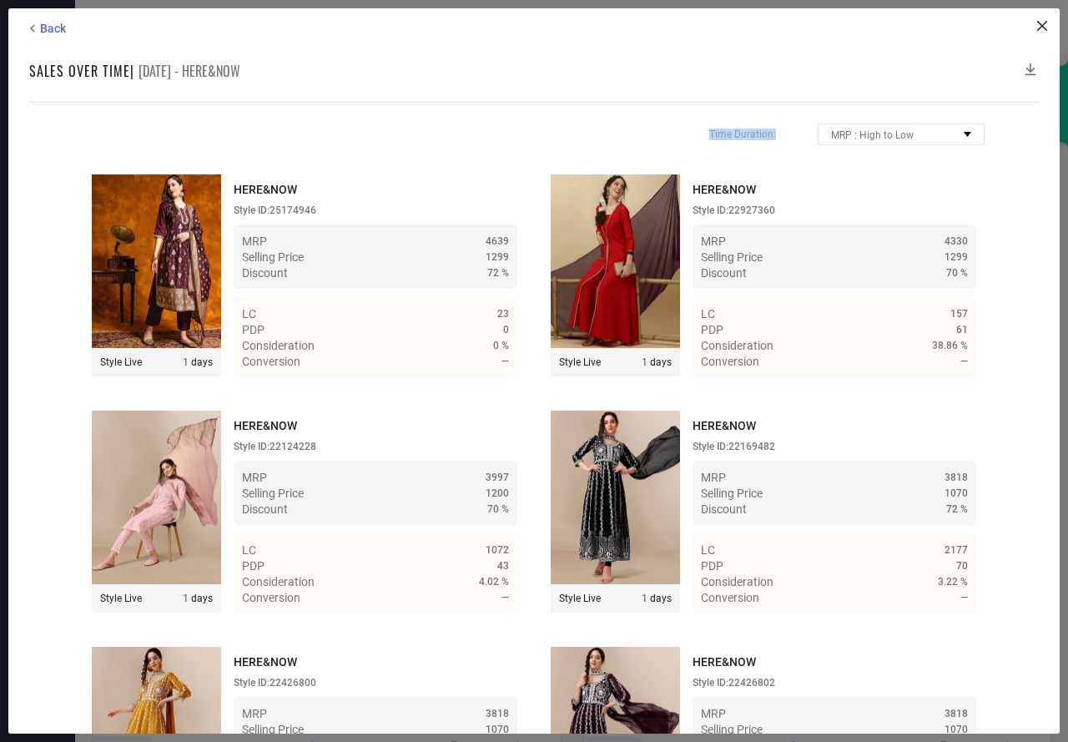
click at [1031, 68] on icon at bounding box center [1030, 69] width 17 height 17
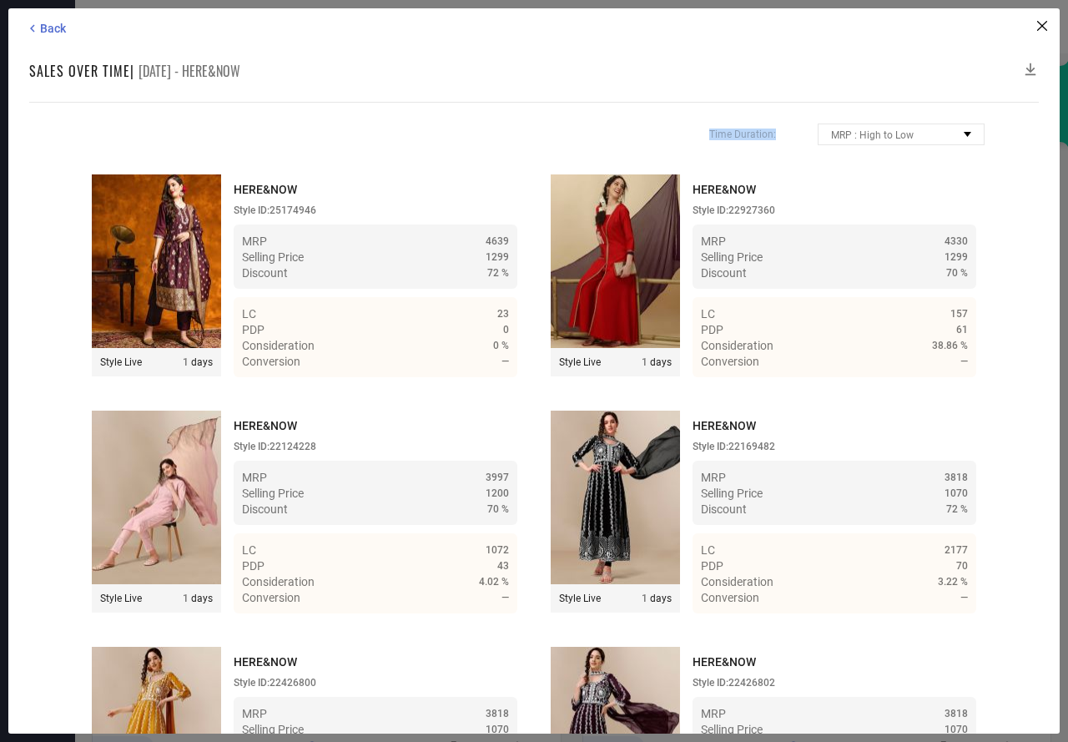
click at [1031, 68] on icon at bounding box center [1030, 69] width 17 height 17
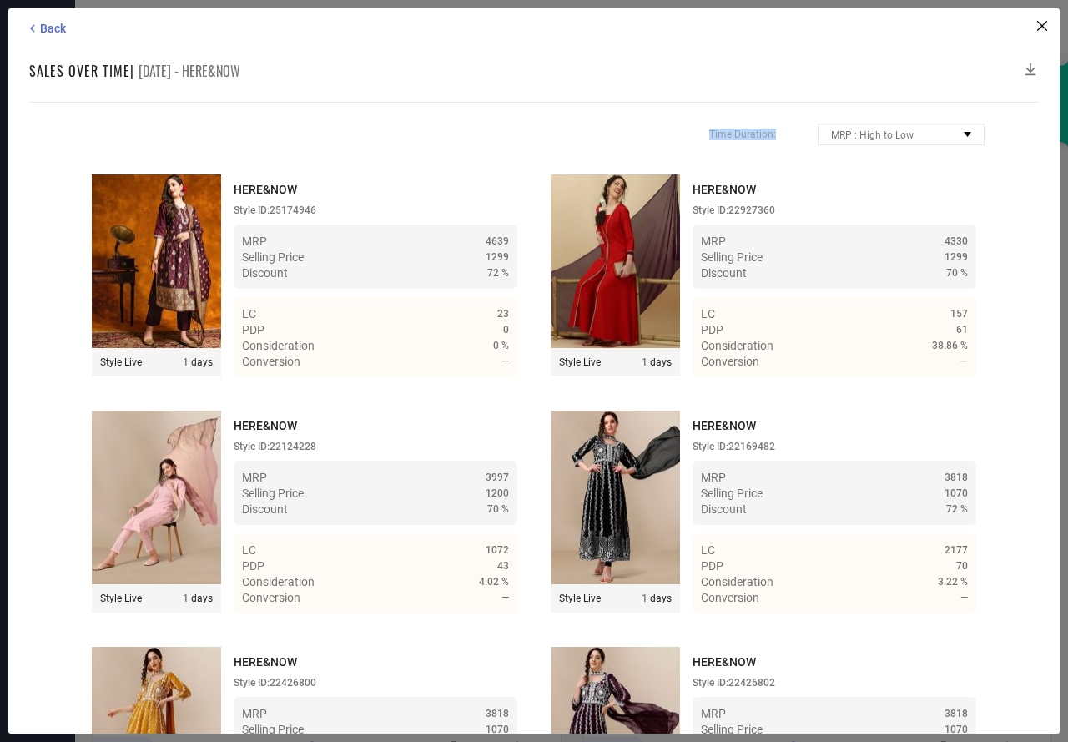
click at [1031, 68] on icon at bounding box center [1030, 69] width 17 height 17
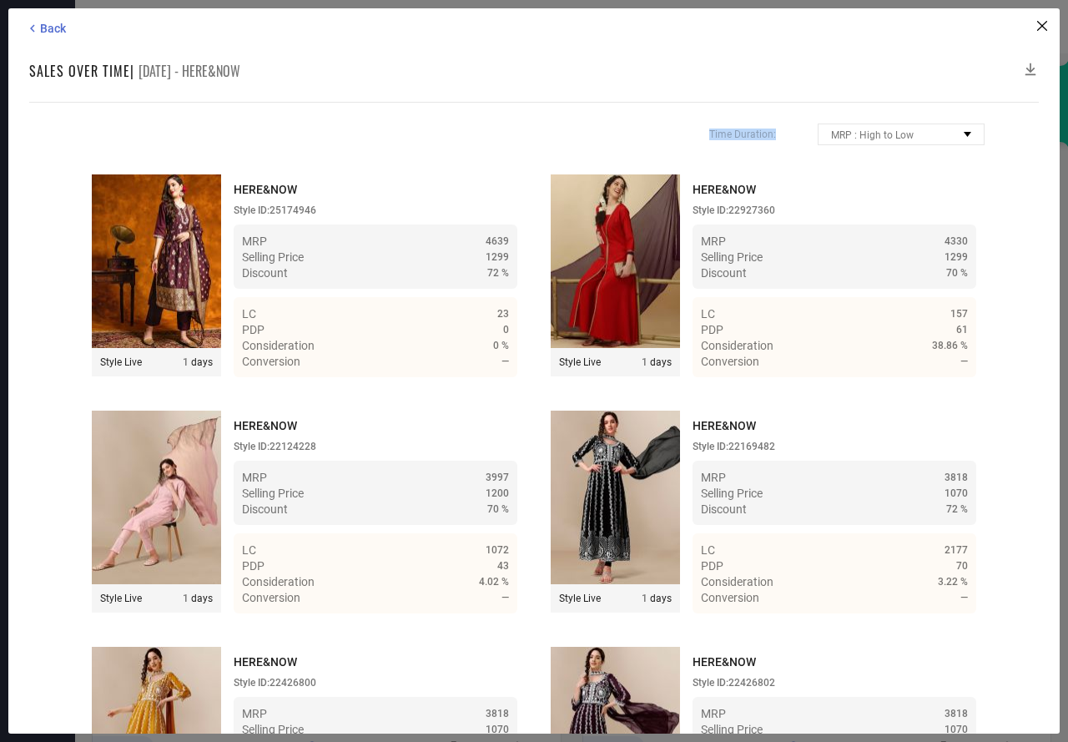
click at [1031, 68] on icon at bounding box center [1030, 69] width 17 height 17
click at [48, 28] on span "Back" at bounding box center [53, 28] width 26 height 13
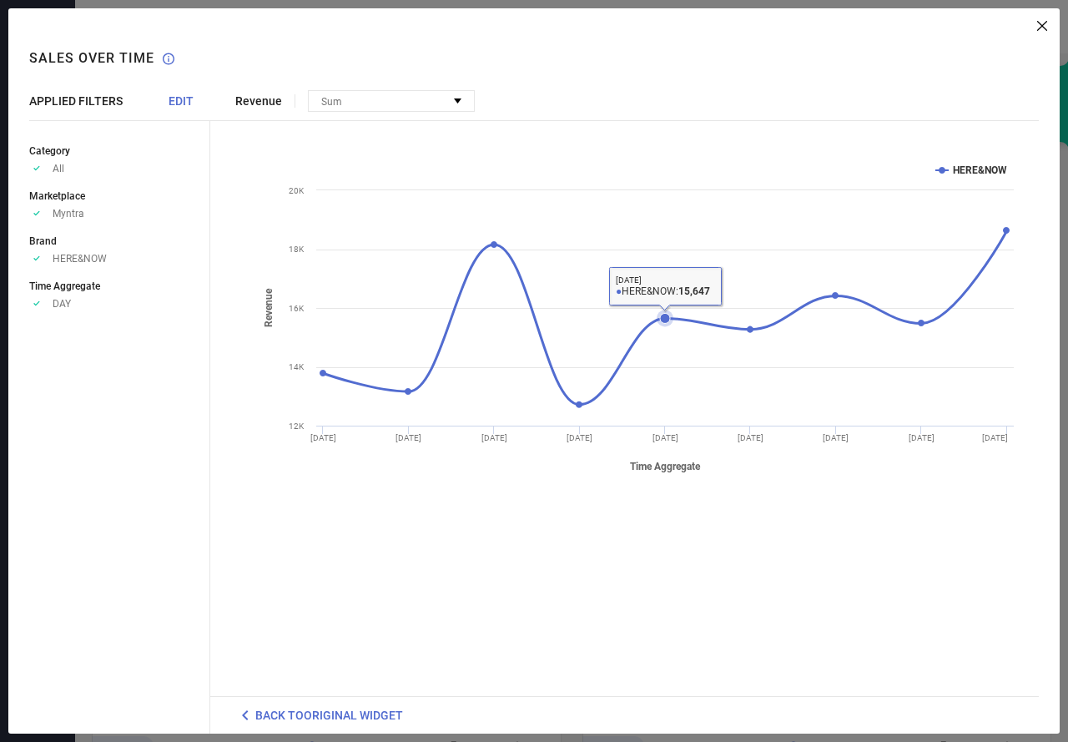
click at [667, 309] on icon at bounding box center [664, 309] width 697 height 0
click at [666, 321] on icon at bounding box center [665, 318] width 10 height 10
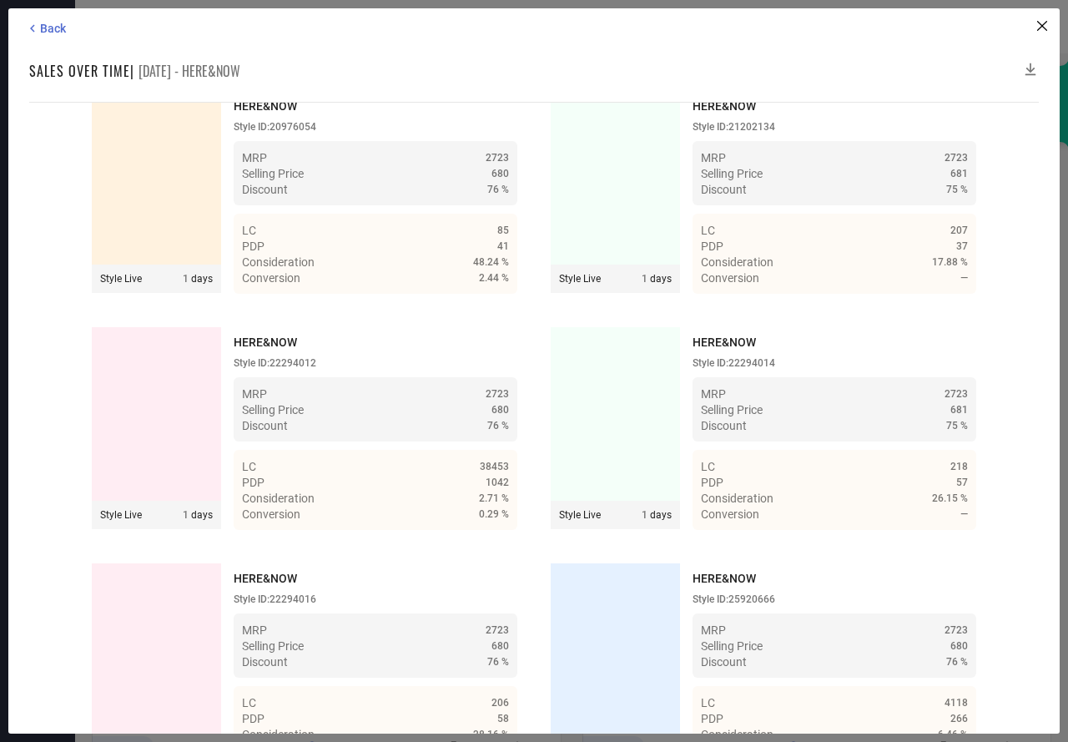
scroll to position [5101, 0]
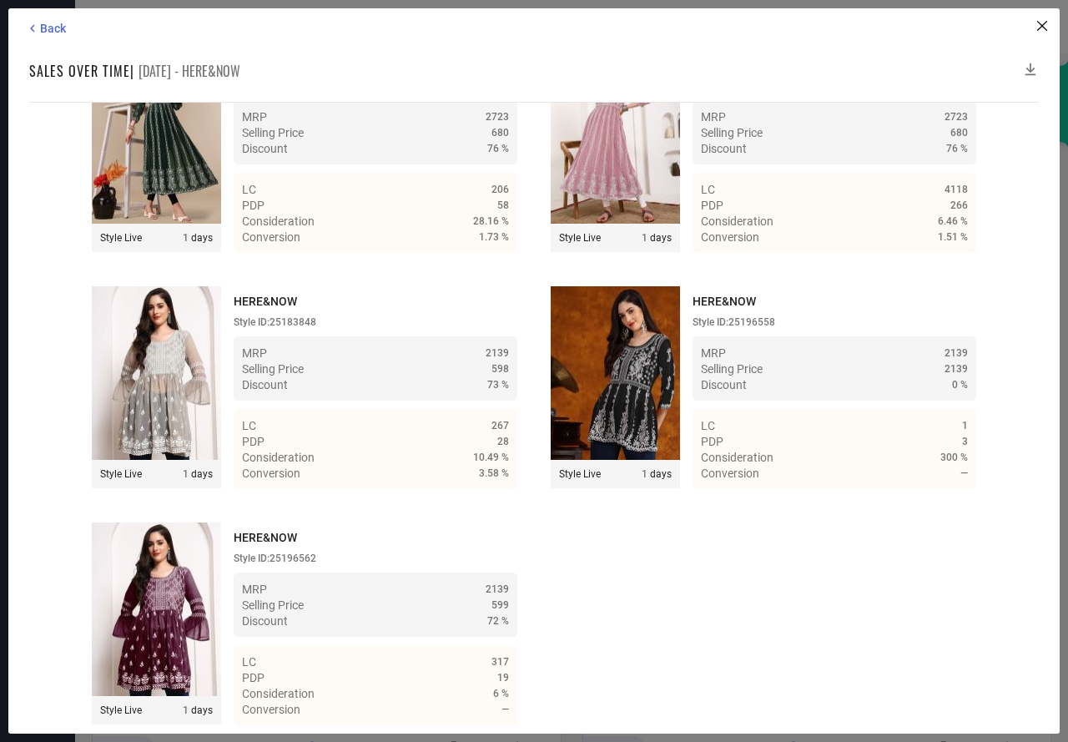
click at [1029, 67] on icon at bounding box center [1030, 69] width 17 height 17
click at [1028, 68] on icon at bounding box center [1030, 69] width 17 height 17
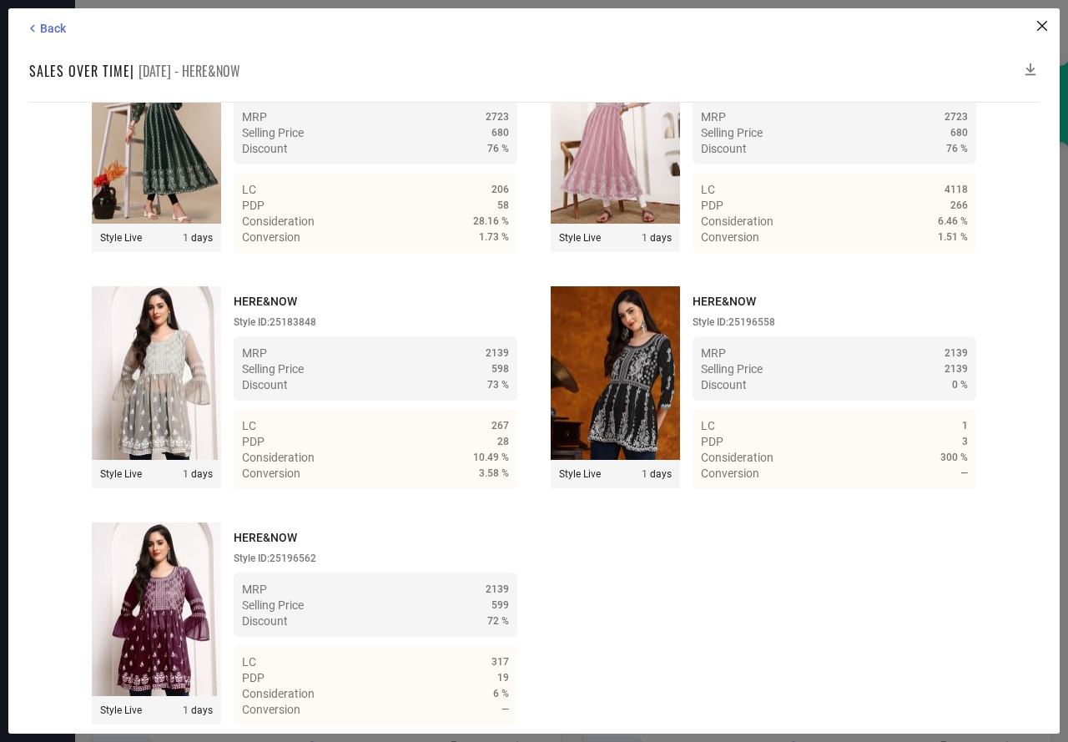
click at [1028, 68] on icon at bounding box center [1030, 69] width 17 height 17
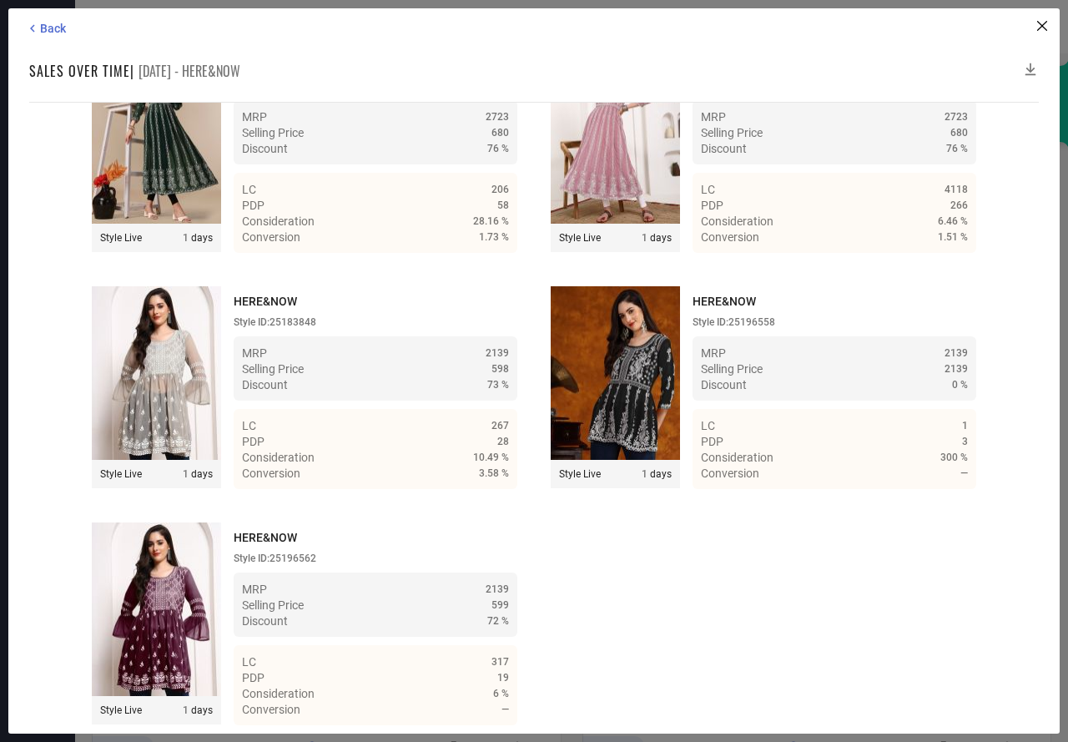
click at [1028, 68] on icon at bounding box center [1030, 69] width 17 height 17
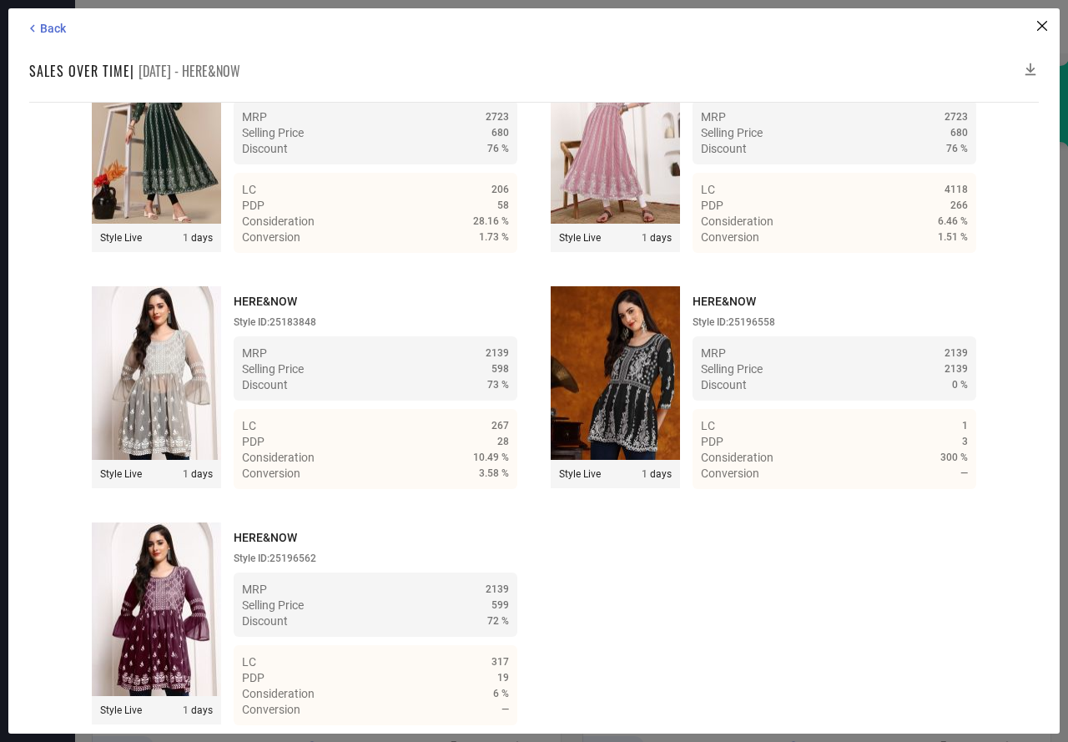
click at [1028, 68] on icon at bounding box center [1030, 69] width 17 height 17
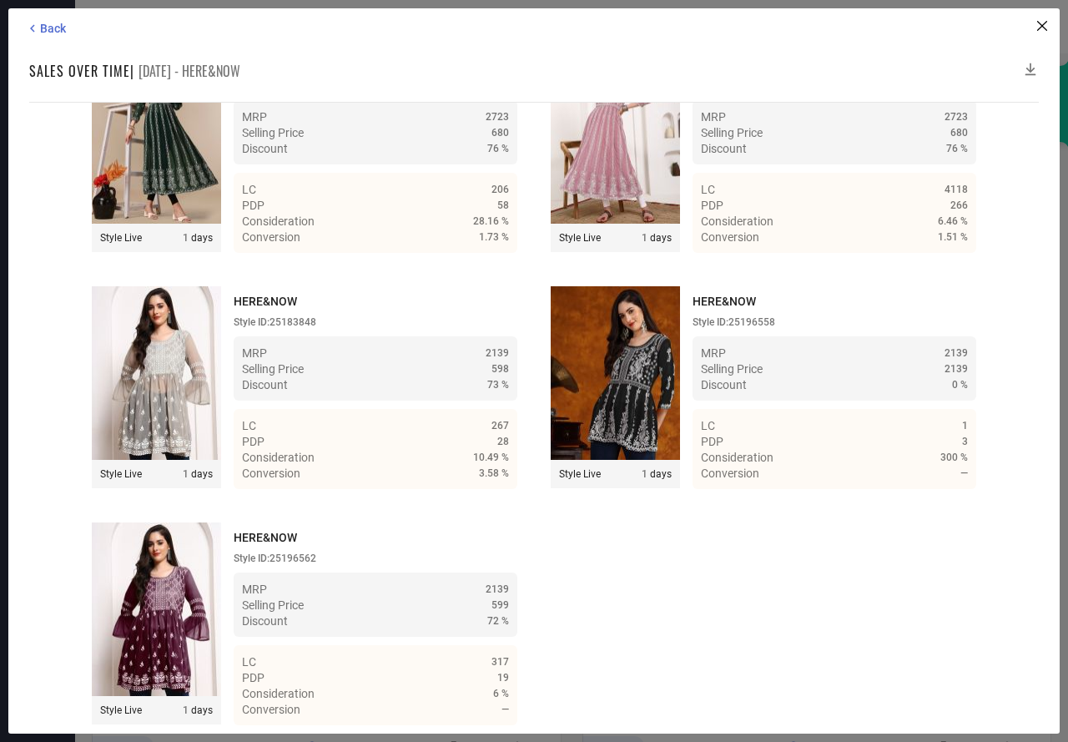
click at [1028, 68] on icon at bounding box center [1030, 69] width 17 height 17
click at [1028, 68] on icon at bounding box center [1030, 69] width 11 height 13
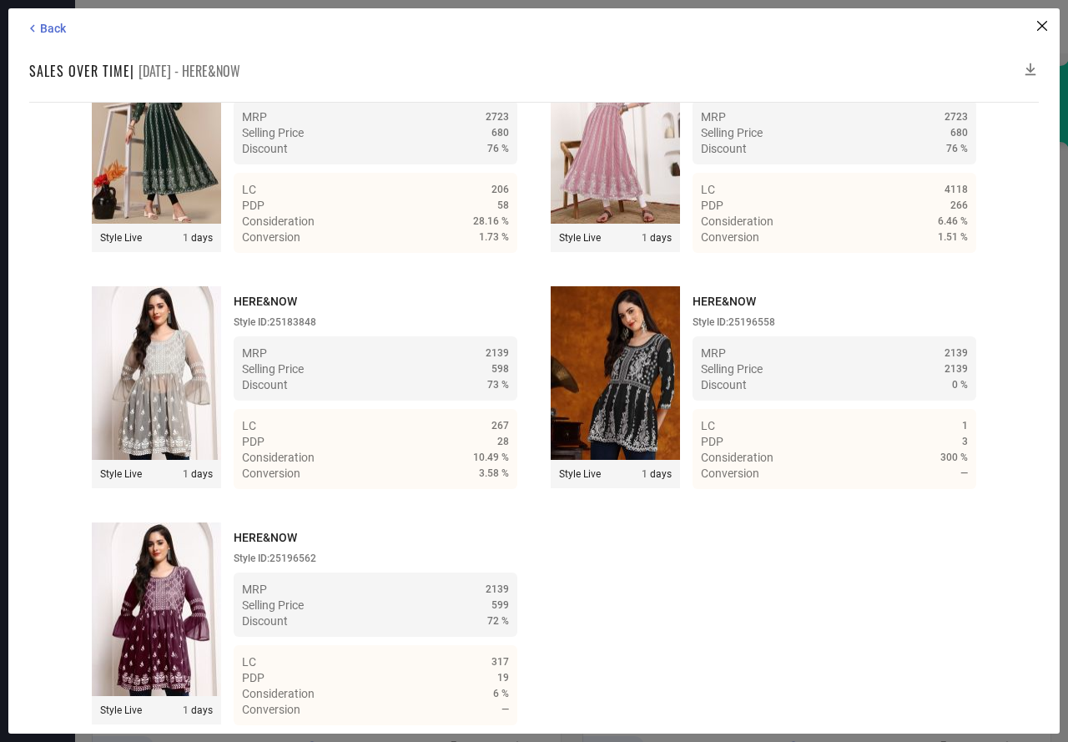
click at [1028, 68] on icon at bounding box center [1030, 69] width 11 height 13
click at [60, 22] on span "Back" at bounding box center [53, 28] width 26 height 13
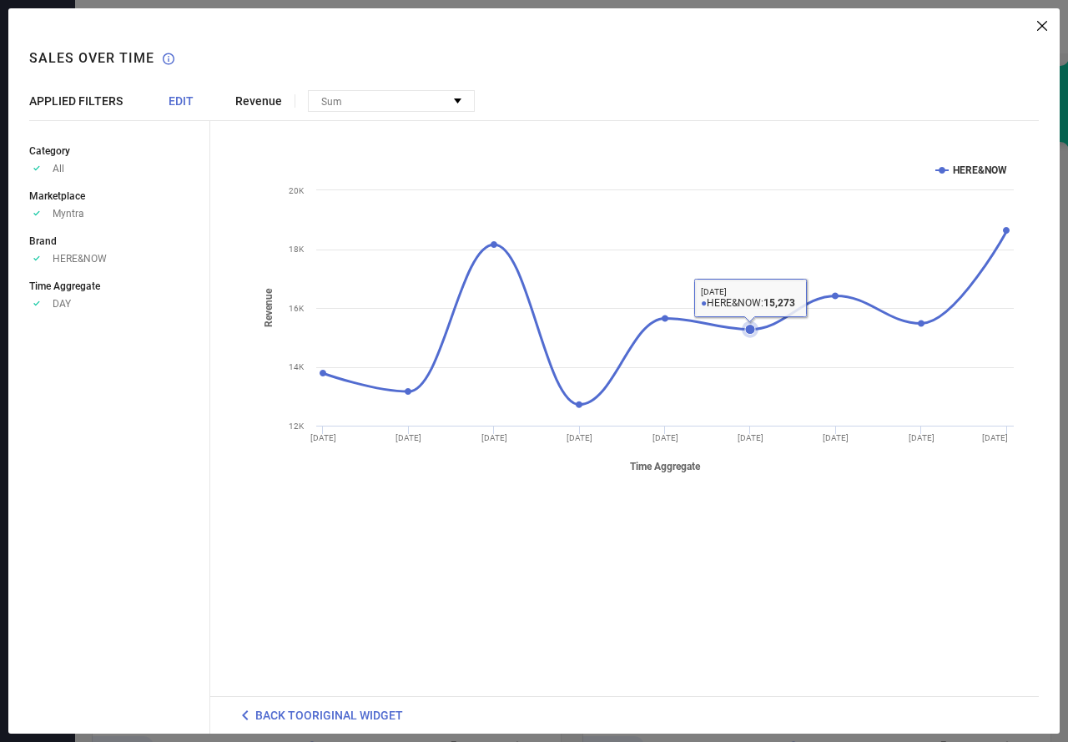
click at [752, 325] on icon at bounding box center [750, 329] width 10 height 10
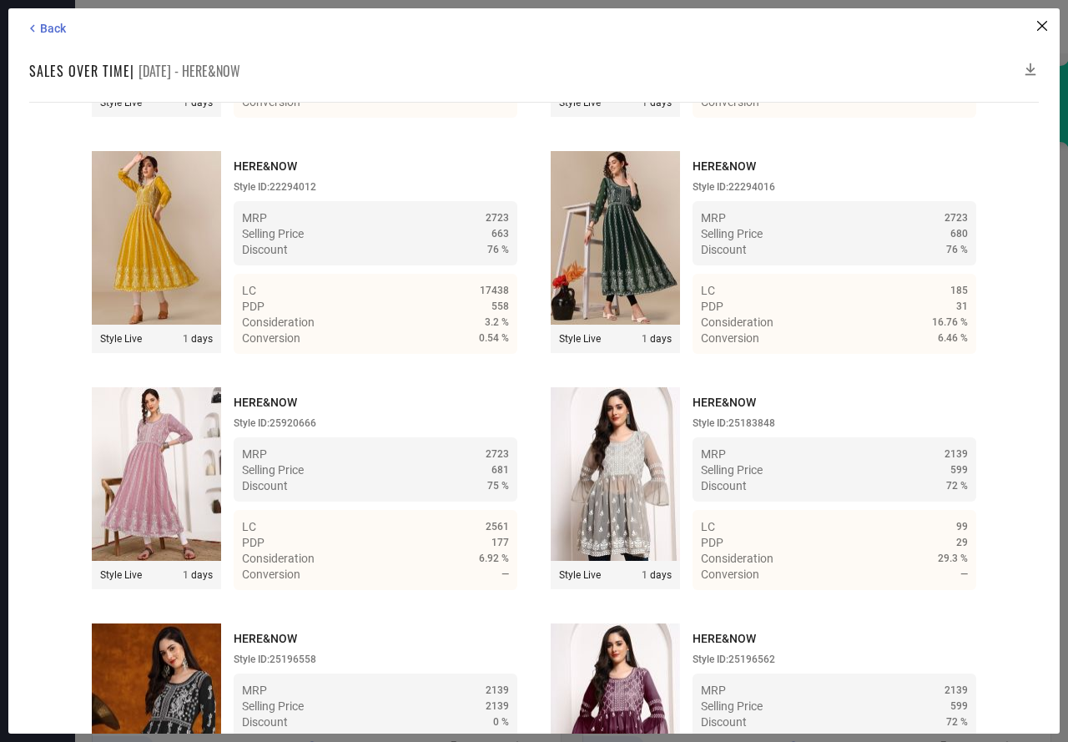
scroll to position [4391, 0]
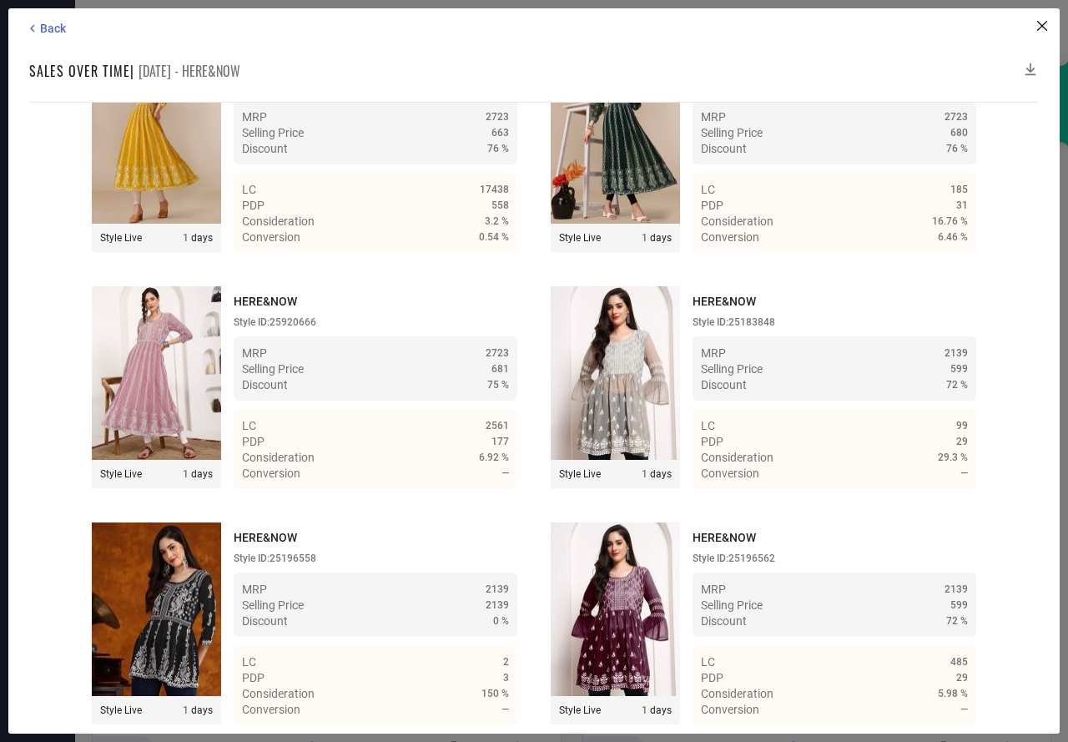
click at [1028, 68] on icon at bounding box center [1030, 69] width 17 height 17
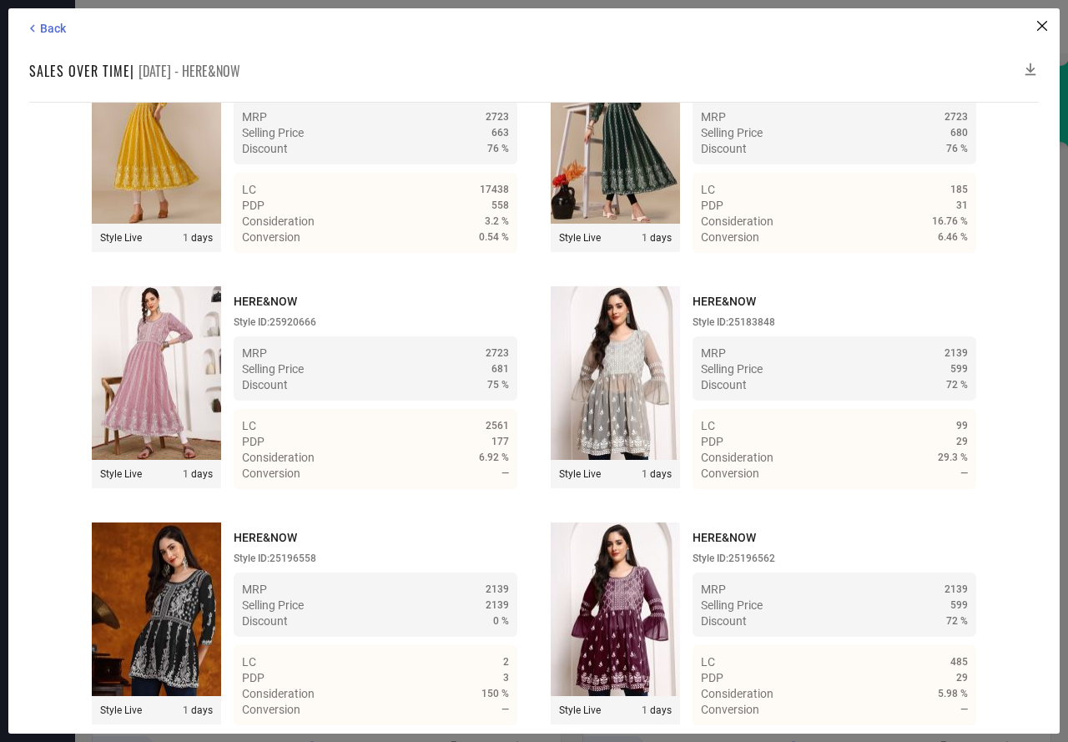
click at [1028, 68] on icon at bounding box center [1030, 69] width 17 height 17
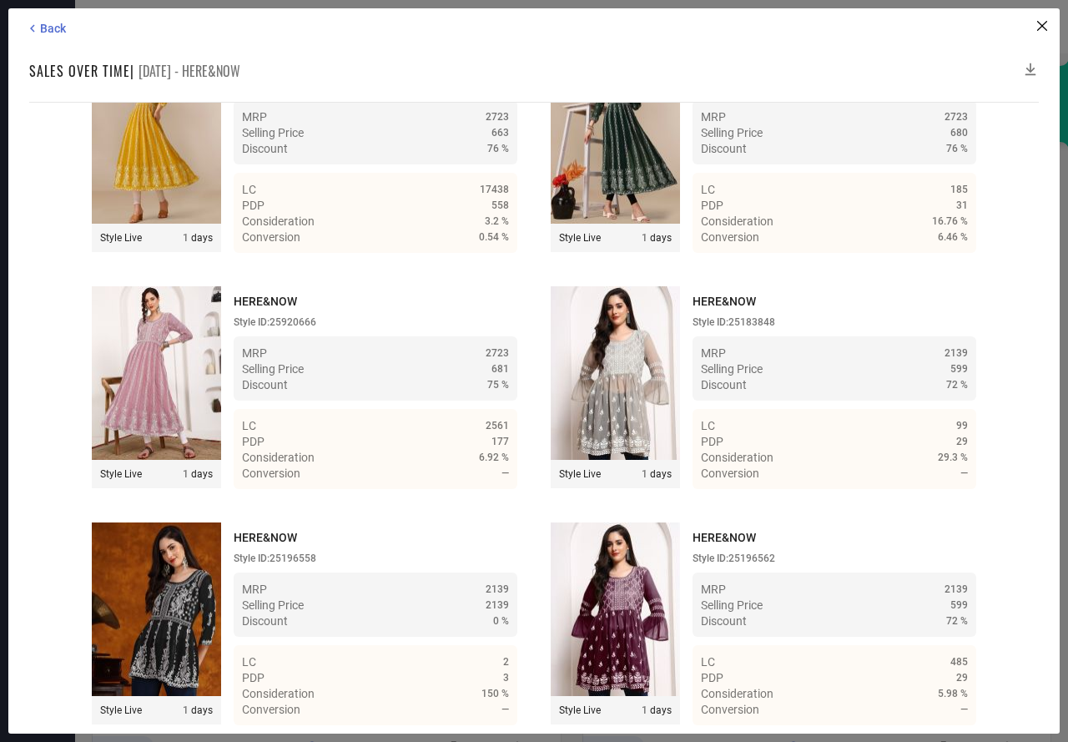
click at [1028, 68] on icon at bounding box center [1030, 69] width 17 height 17
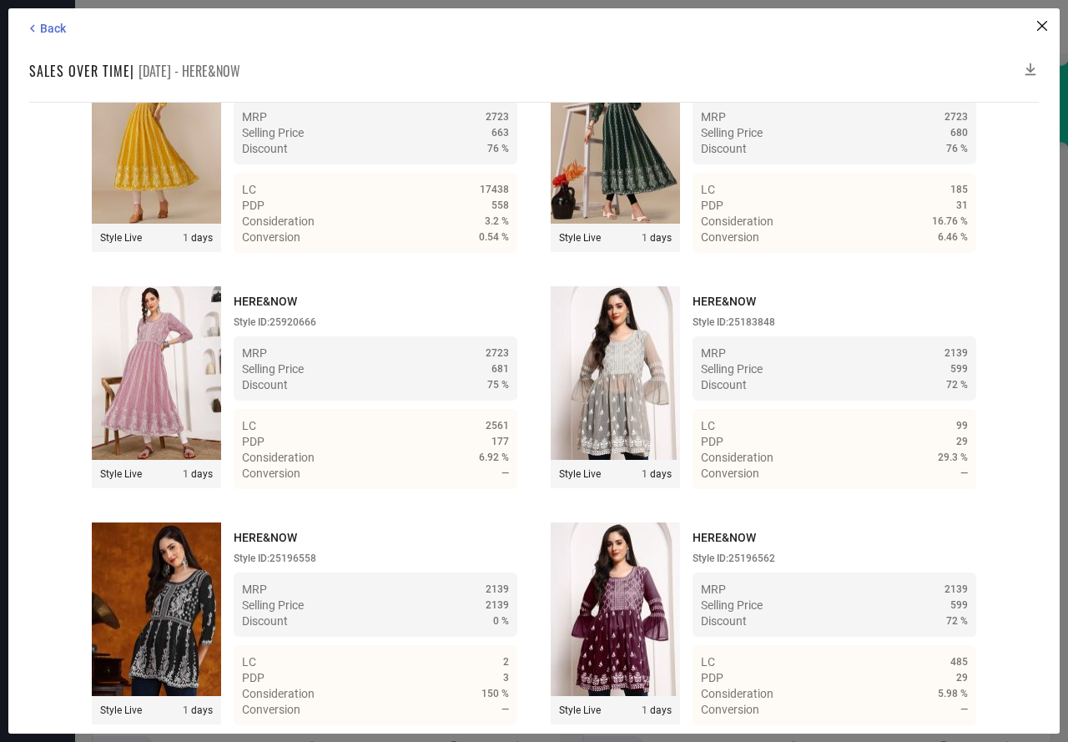
click at [1028, 68] on icon at bounding box center [1030, 69] width 17 height 17
click at [39, 29] on icon at bounding box center [32, 28] width 15 height 15
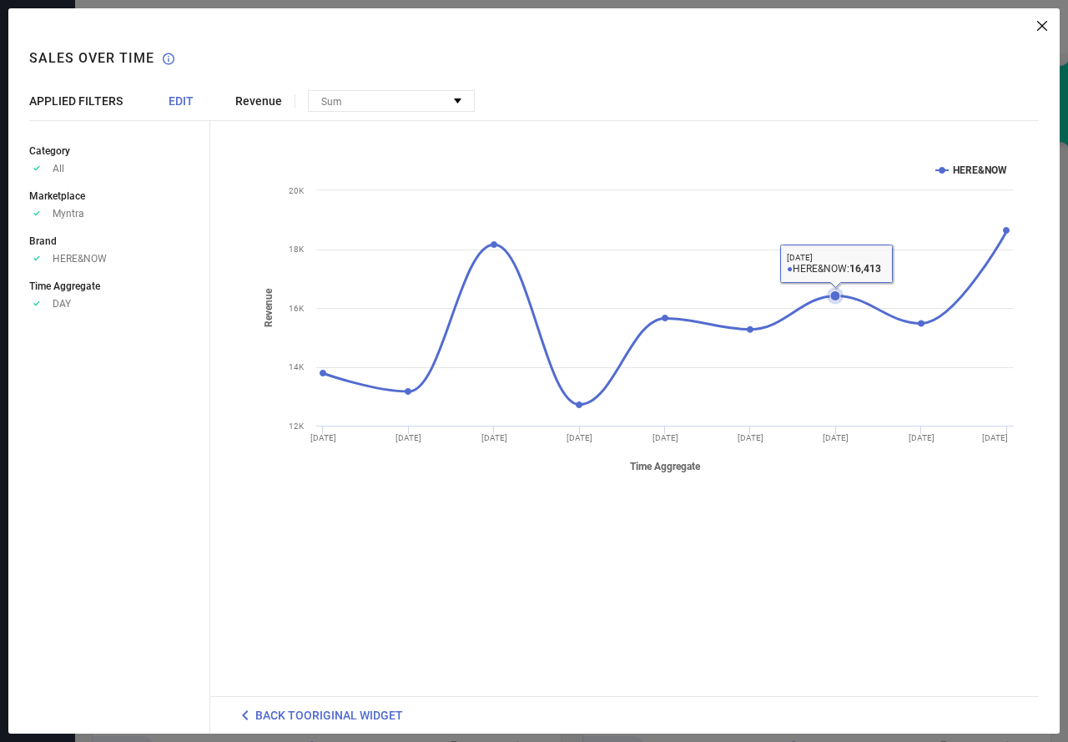
click at [840, 296] on icon at bounding box center [835, 295] width 10 height 10
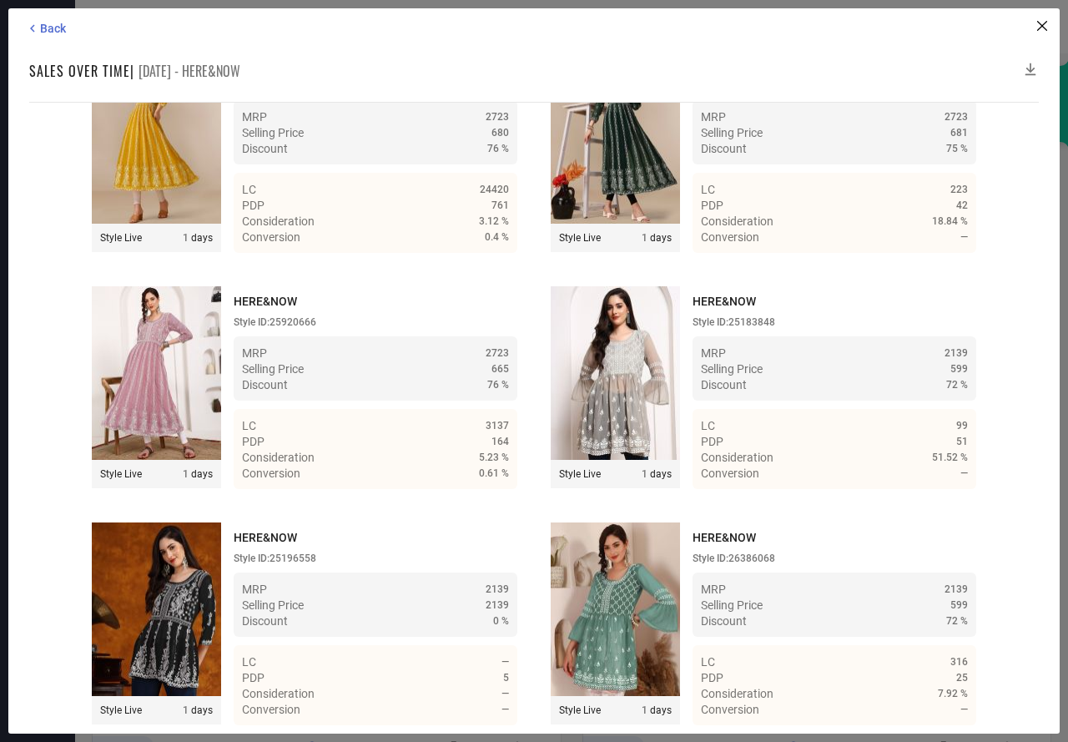
click at [1031, 63] on icon at bounding box center [1030, 69] width 17 height 17
click at [1030, 63] on icon at bounding box center [1030, 69] width 11 height 13
click at [1027, 64] on icon at bounding box center [1030, 69] width 17 height 17
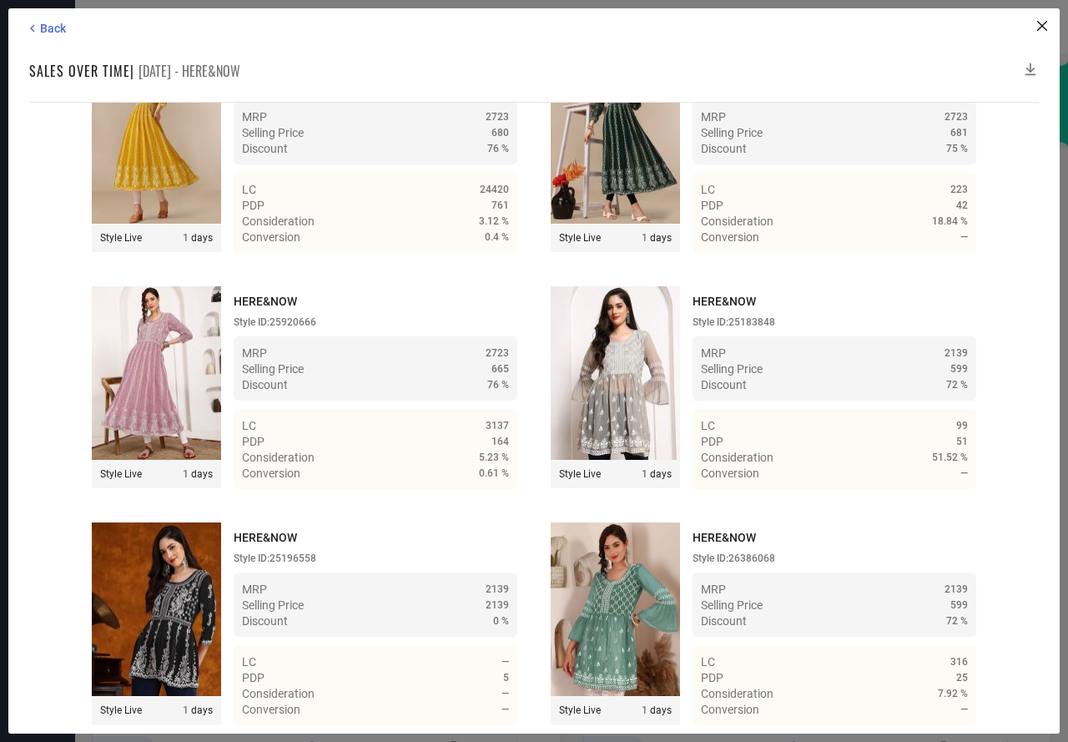
drag, startPoint x: 1027, startPoint y: 64, endPoint x: 1017, endPoint y: 68, distance: 10.8
click at [1023, 65] on icon at bounding box center [1030, 69] width 17 height 17
click at [1016, 68] on div "Sales over time | [DATE] - HERE&NOW" at bounding box center [533, 71] width 1009 height 20
click at [1028, 66] on icon at bounding box center [1030, 69] width 17 height 17
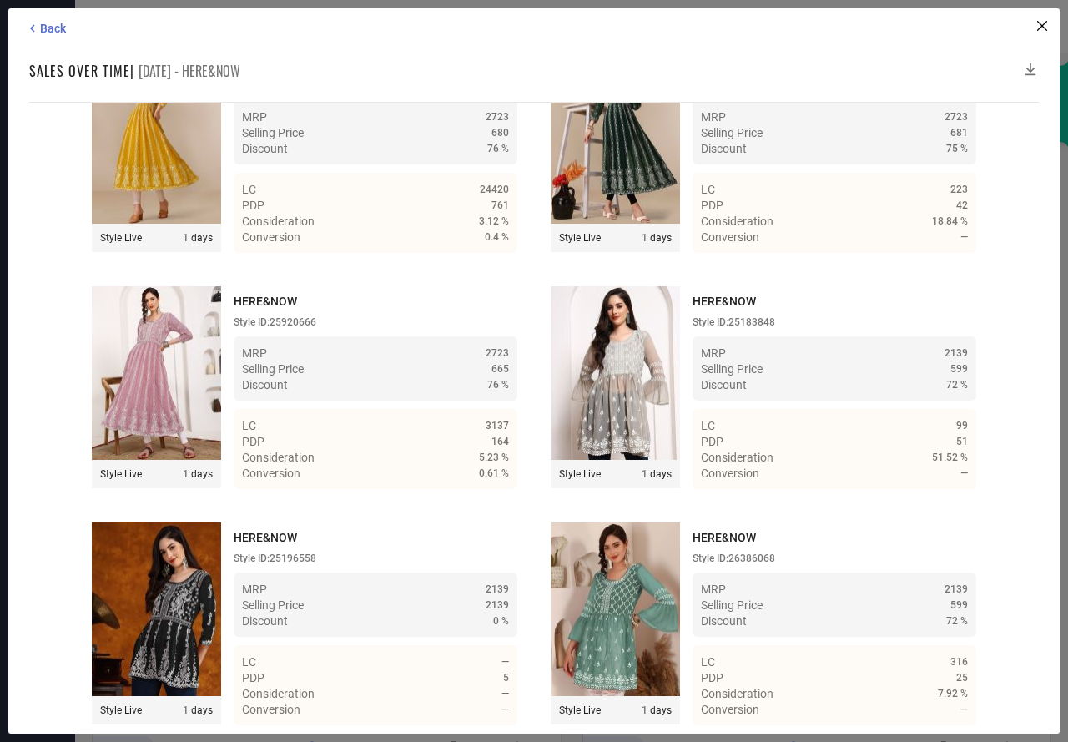
click at [1028, 66] on icon at bounding box center [1030, 69] width 17 height 17
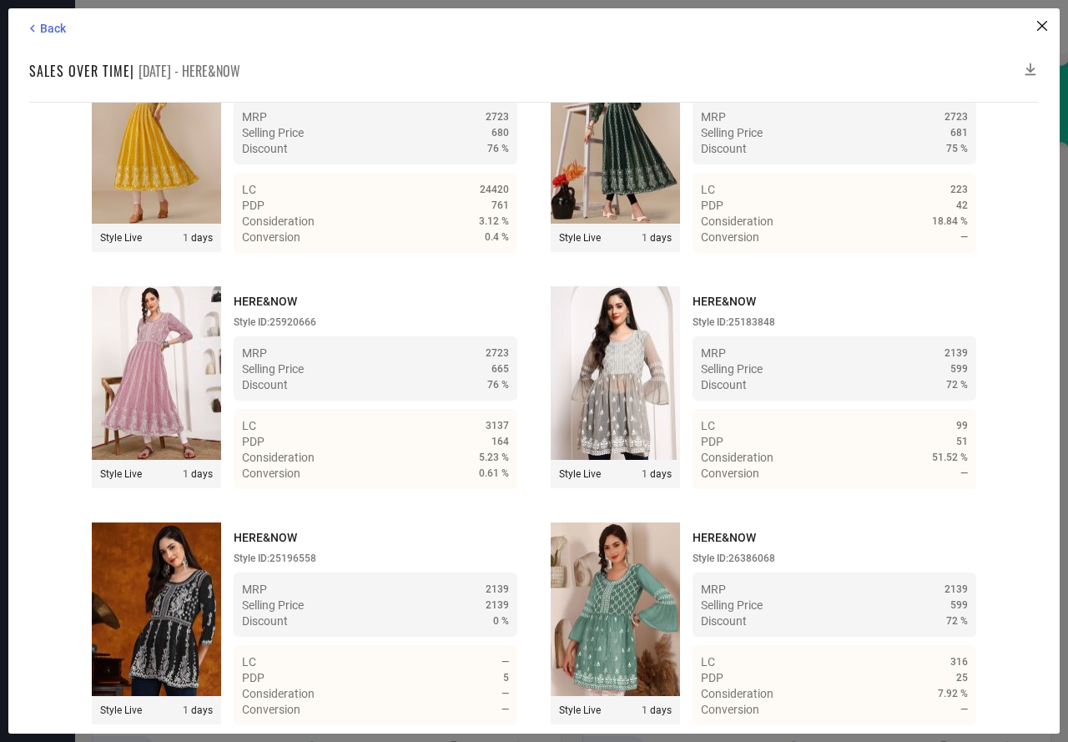
click at [1028, 66] on icon at bounding box center [1030, 69] width 17 height 17
click at [52, 22] on span "Back" at bounding box center [53, 28] width 26 height 13
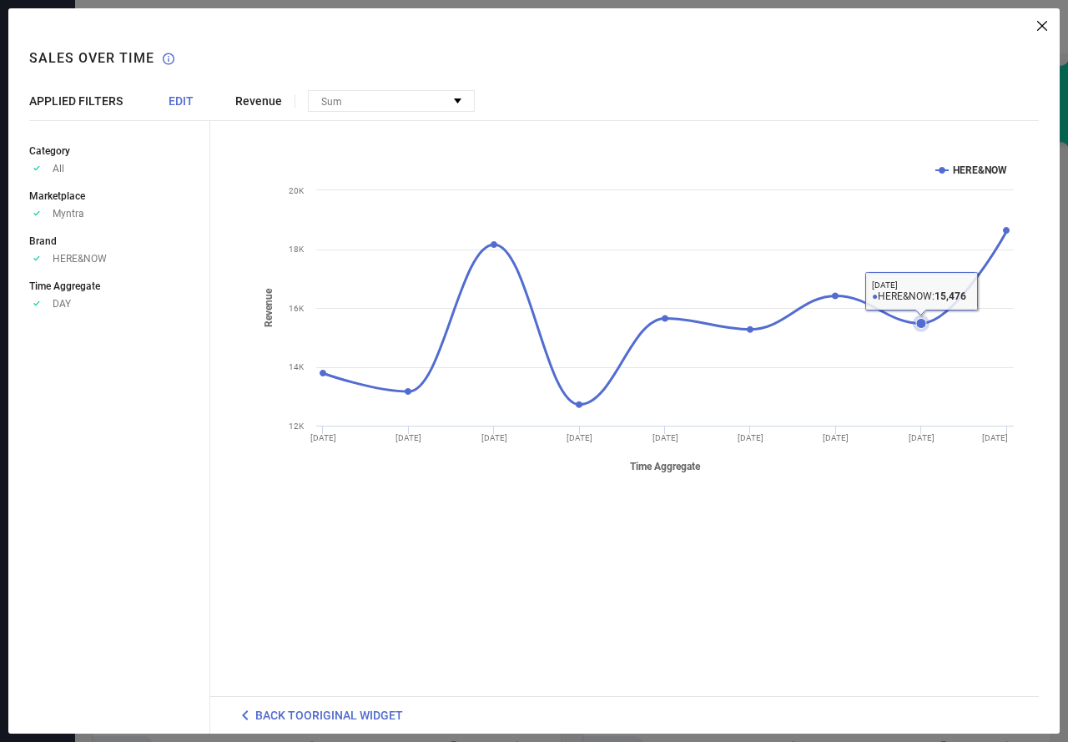
click at [917, 324] on icon at bounding box center [921, 323] width 10 height 10
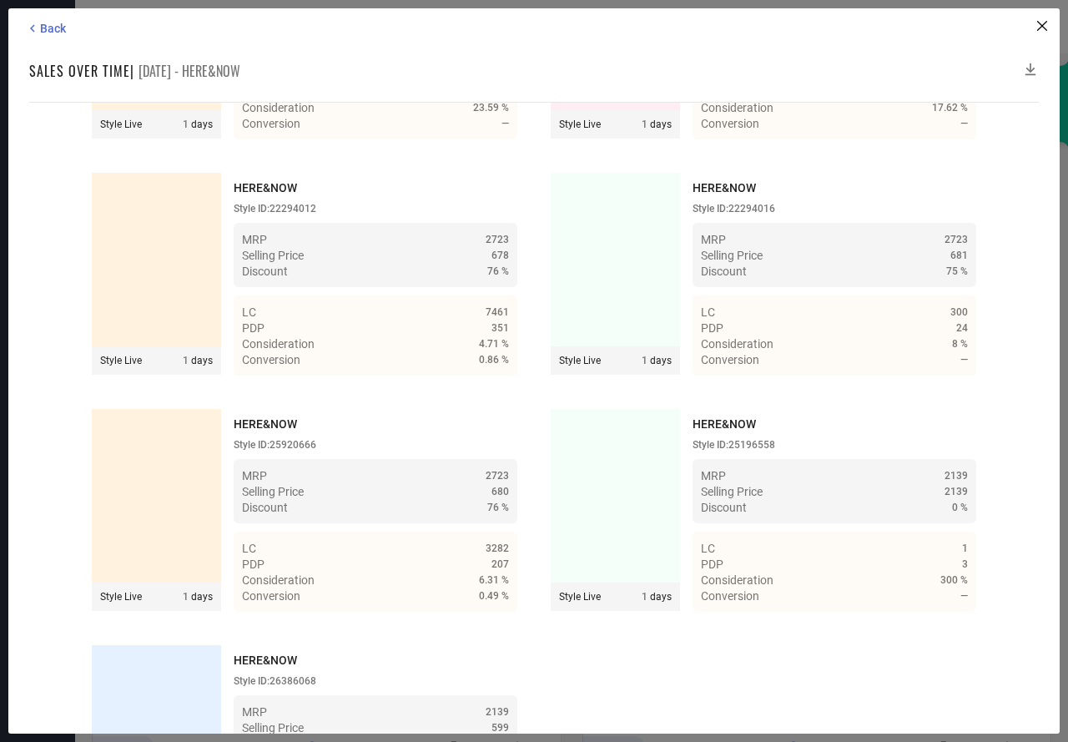
scroll to position [4154, 0]
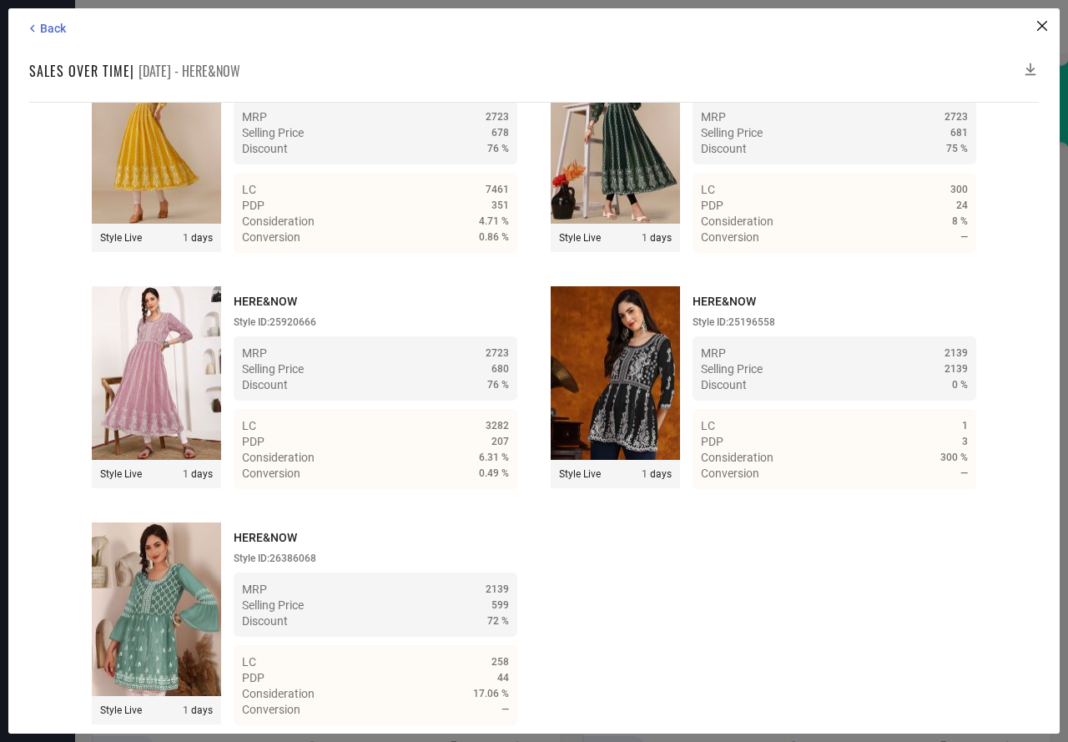
click at [1028, 70] on icon at bounding box center [1030, 69] width 11 height 13
drag, startPoint x: 1028, startPoint y: 70, endPoint x: 1018, endPoint y: 53, distance: 19.5
click at [1018, 53] on div "Back Sales over time | [DATE] - HERE&NOW Time Duration: MRP : High to Low MRP :…" at bounding box center [533, 370] width 1051 height 725
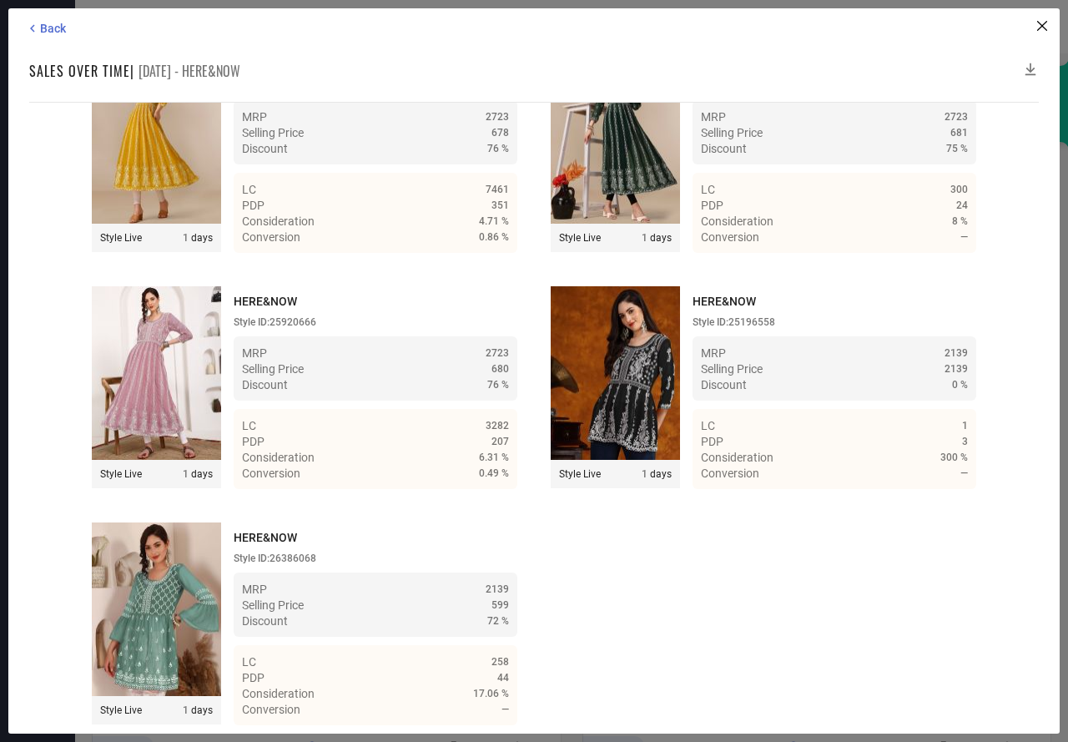
click at [1016, 53] on div "Back Sales over time | [DATE] - HERE&NOW Time Duration: MRP : High to Low MRP :…" at bounding box center [533, 370] width 1051 height 725
click at [1031, 68] on icon at bounding box center [1030, 69] width 17 height 17
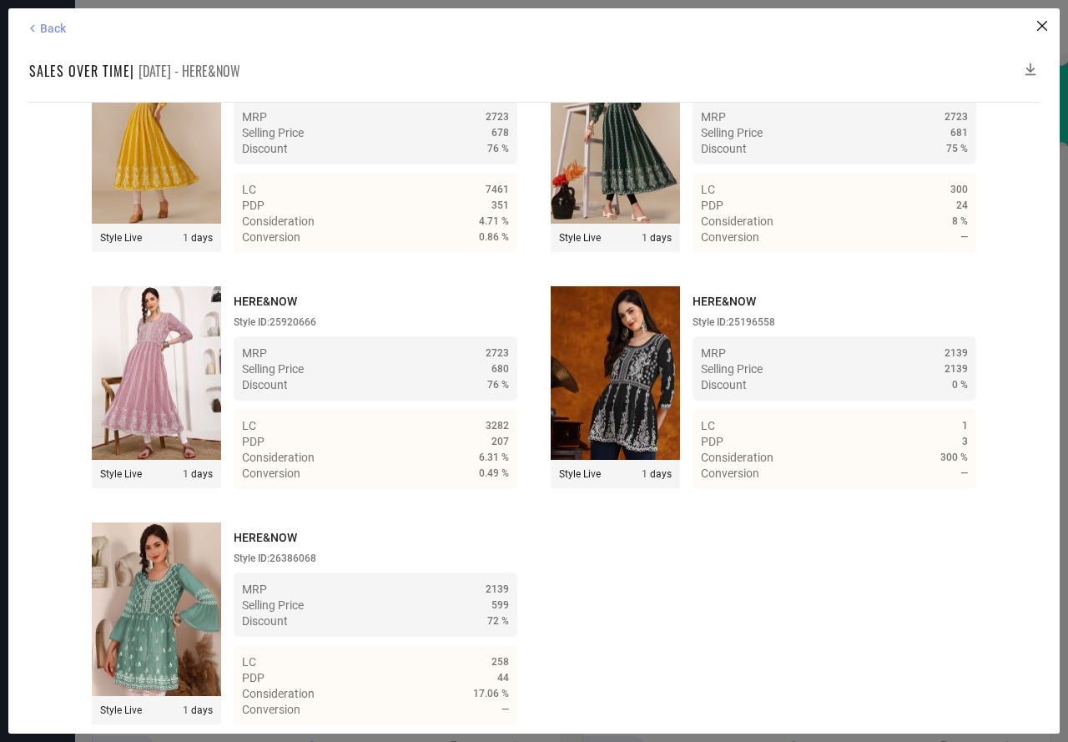
click at [53, 31] on span "Back" at bounding box center [53, 28] width 26 height 13
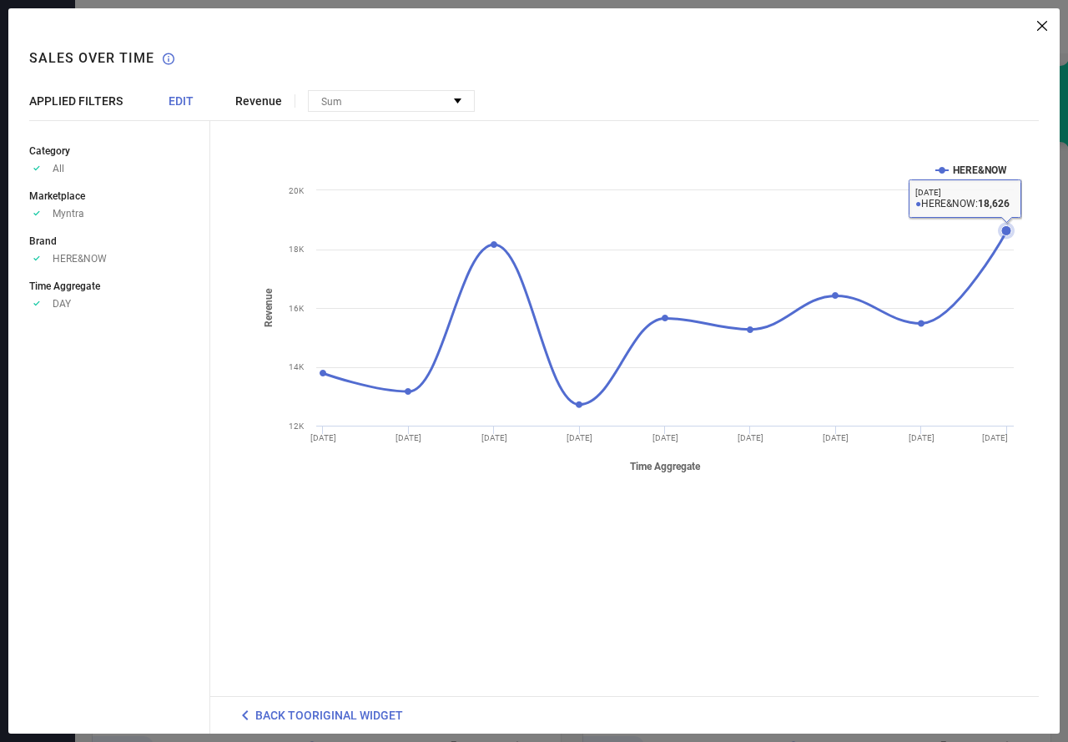
click at [1001, 234] on icon at bounding box center [1006, 230] width 17 height 17
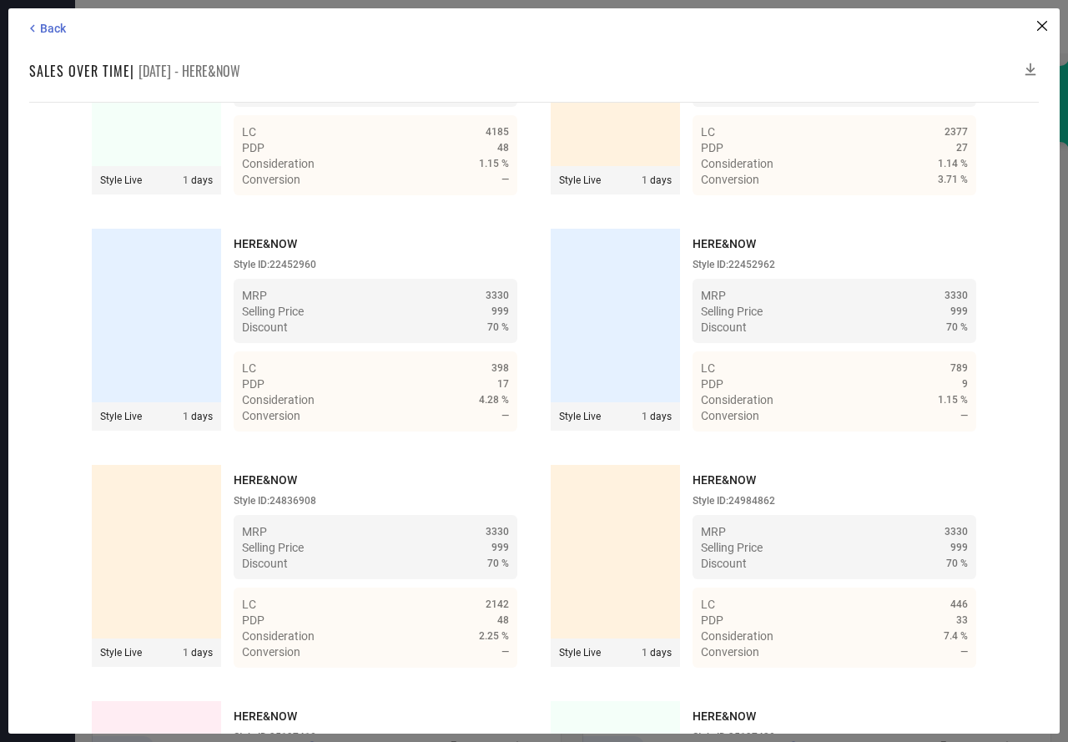
scroll to position [4864, 0]
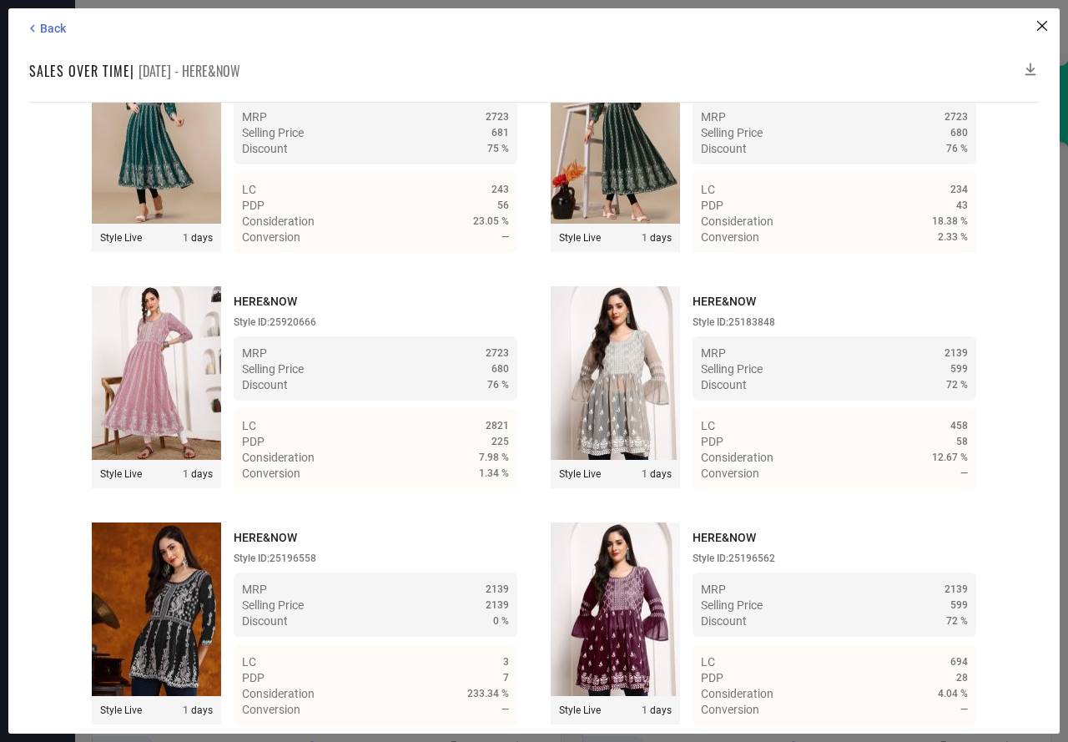
click at [1029, 68] on icon at bounding box center [1030, 69] width 17 height 17
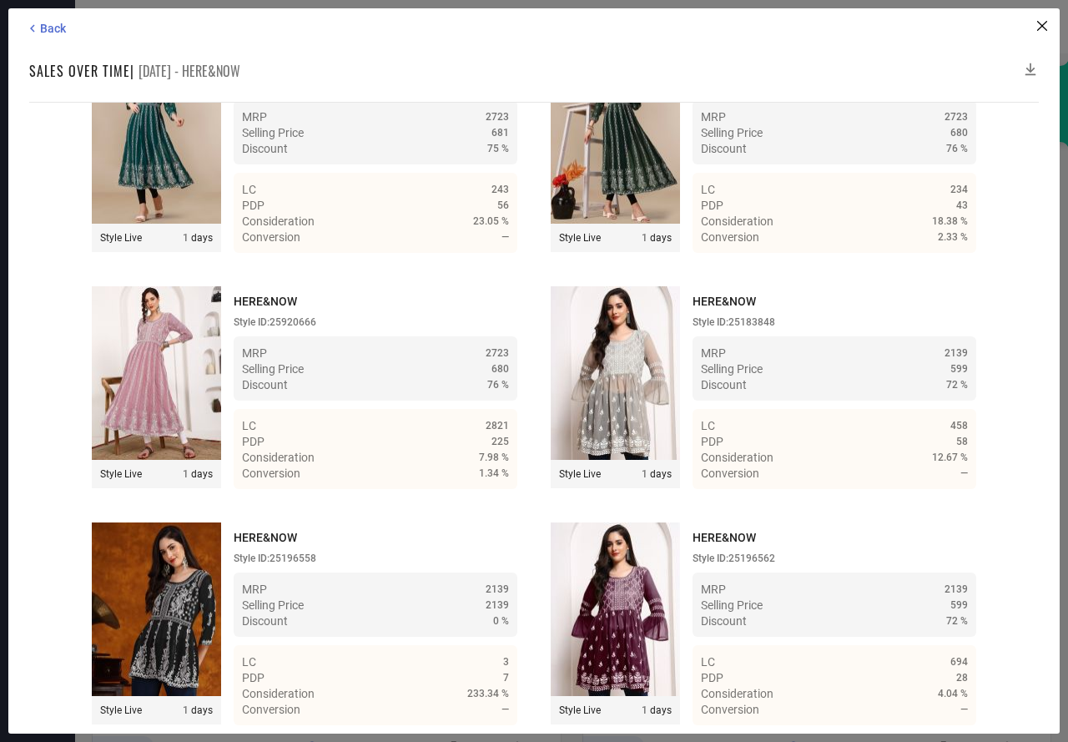
click at [1029, 68] on icon at bounding box center [1030, 69] width 17 height 17
